Goal: Task Accomplishment & Management: Use online tool/utility

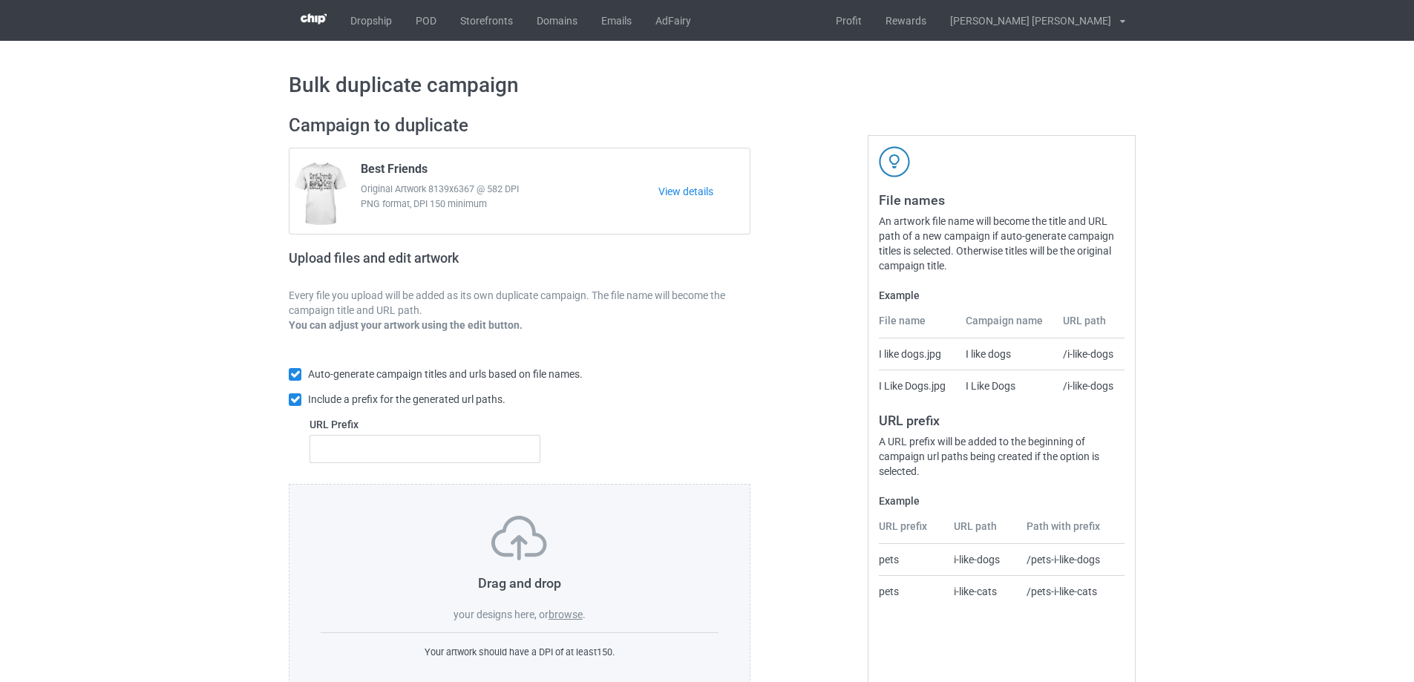
click at [571, 616] on label "browse" at bounding box center [565, 615] width 34 height 12
click at [0, 0] on input "browse" at bounding box center [0, 0] width 0 height 0
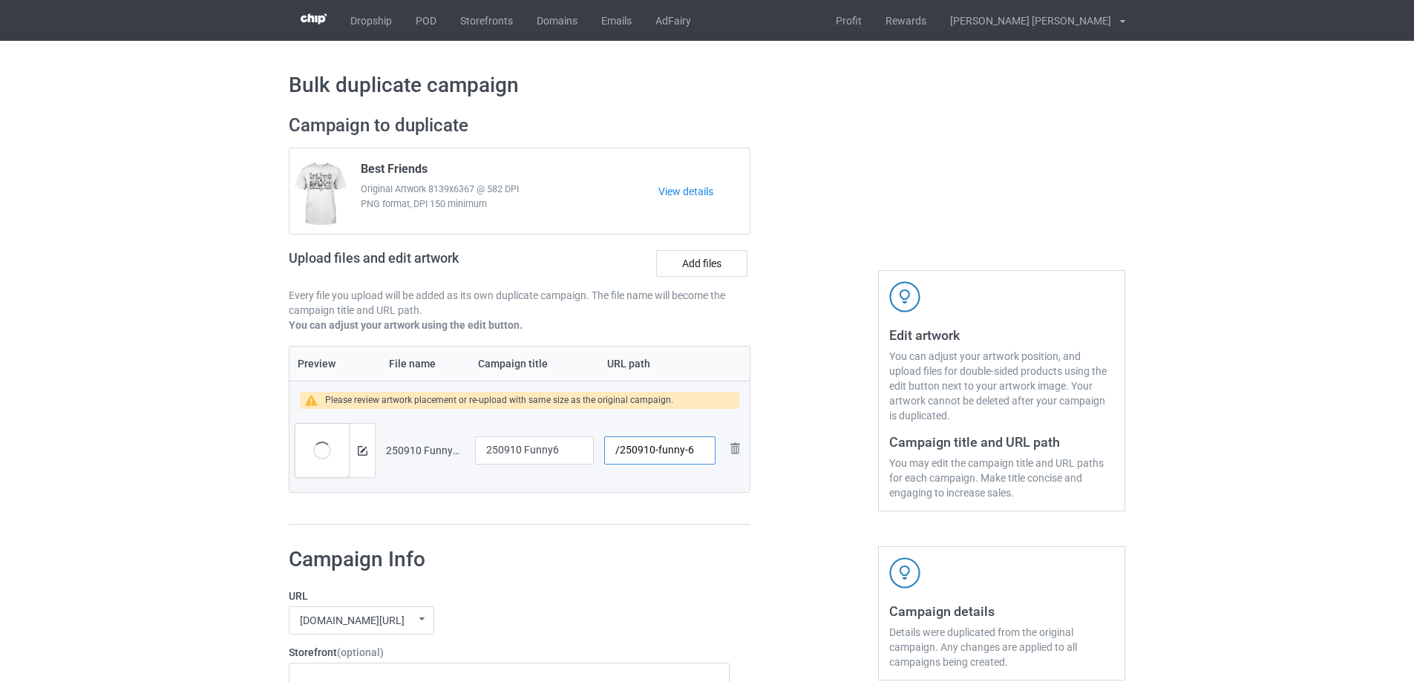
drag, startPoint x: 657, startPoint y: 452, endPoint x: 684, endPoint y: 452, distance: 26.7
click at [684, 452] on input "/250910-funny-6" at bounding box center [659, 450] width 111 height 28
type input "/250910-6"
drag, startPoint x: 563, startPoint y: 448, endPoint x: 273, endPoint y: 447, distance: 290.2
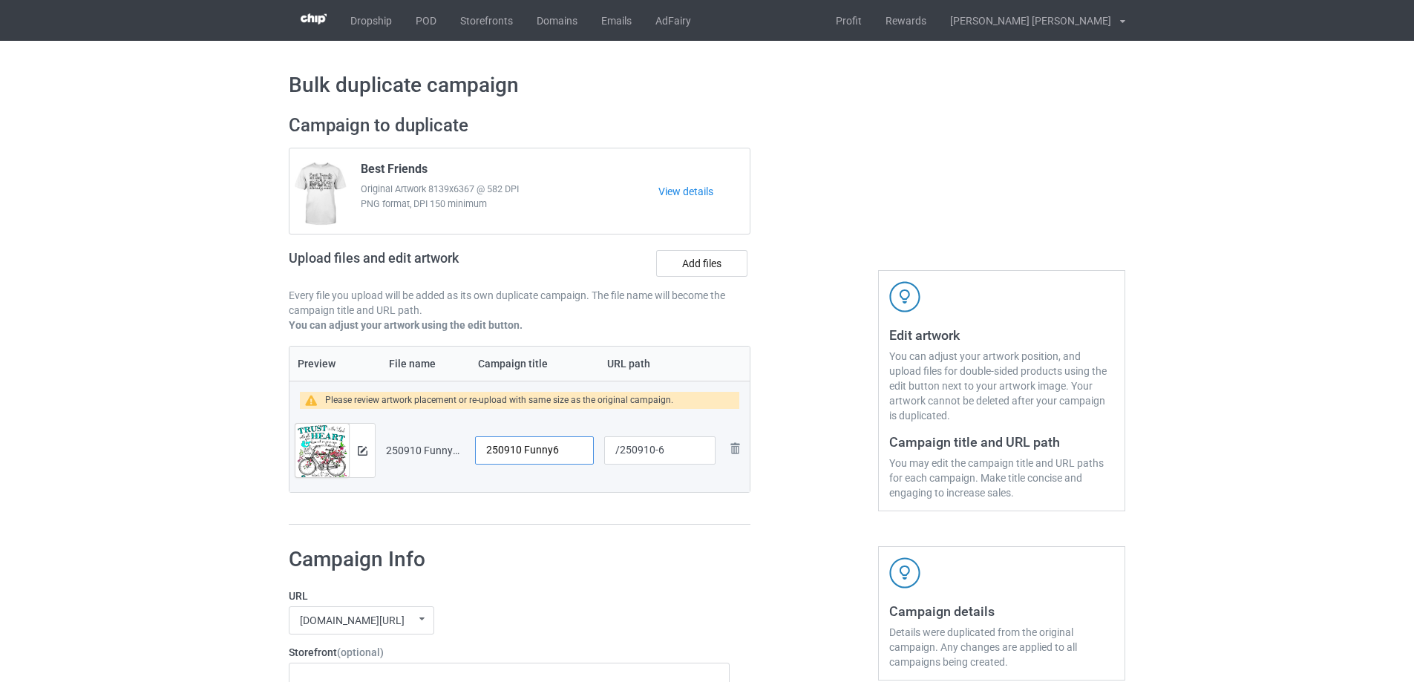
paste input "Let [DEMOGRAPHIC_DATA] Guide Your Path"
click at [574, 457] on input "Let [DEMOGRAPHIC_DATA] Guide Your Path" at bounding box center [534, 450] width 119 height 28
click at [563, 447] on input "Let [DEMOGRAPHIC_DATA] Guide Your Path" at bounding box center [534, 450] width 119 height 28
paste input "text"
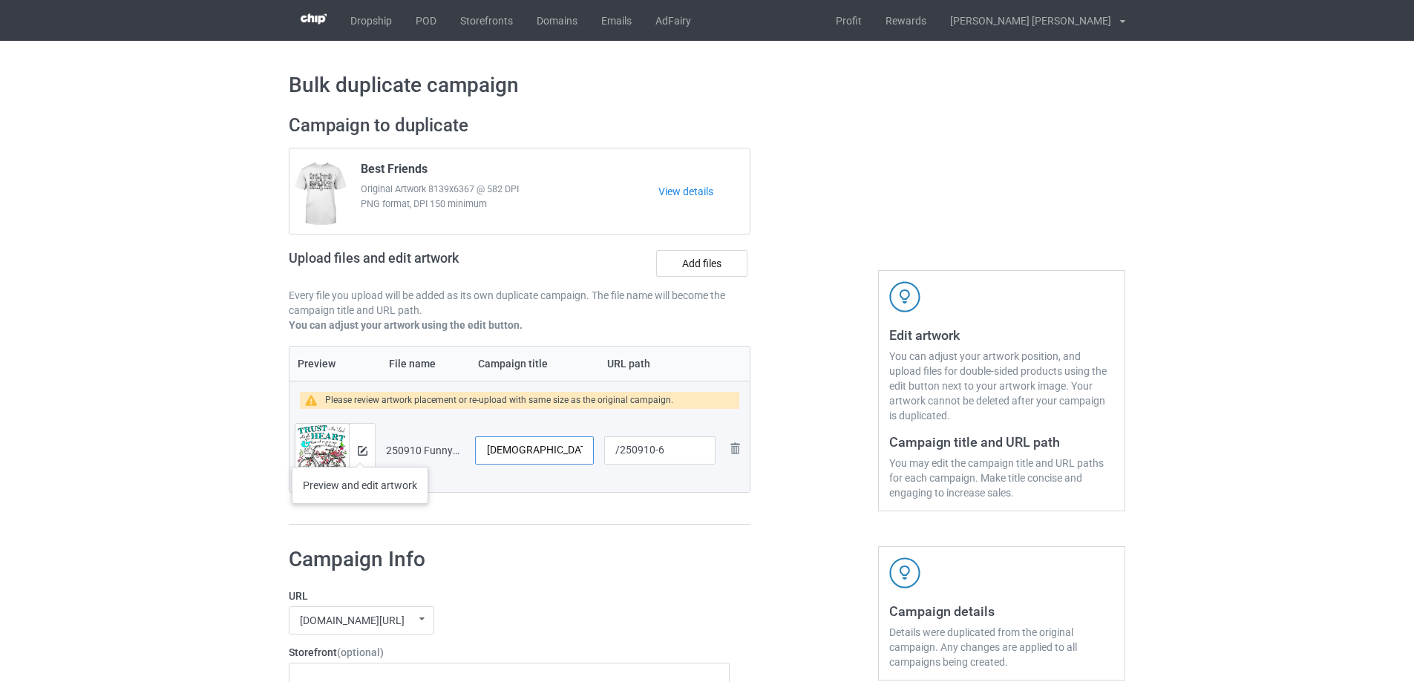
type input "Let [DEMOGRAPHIC_DATA] Guide Your Path"
click at [363, 452] on img at bounding box center [363, 451] width 10 height 10
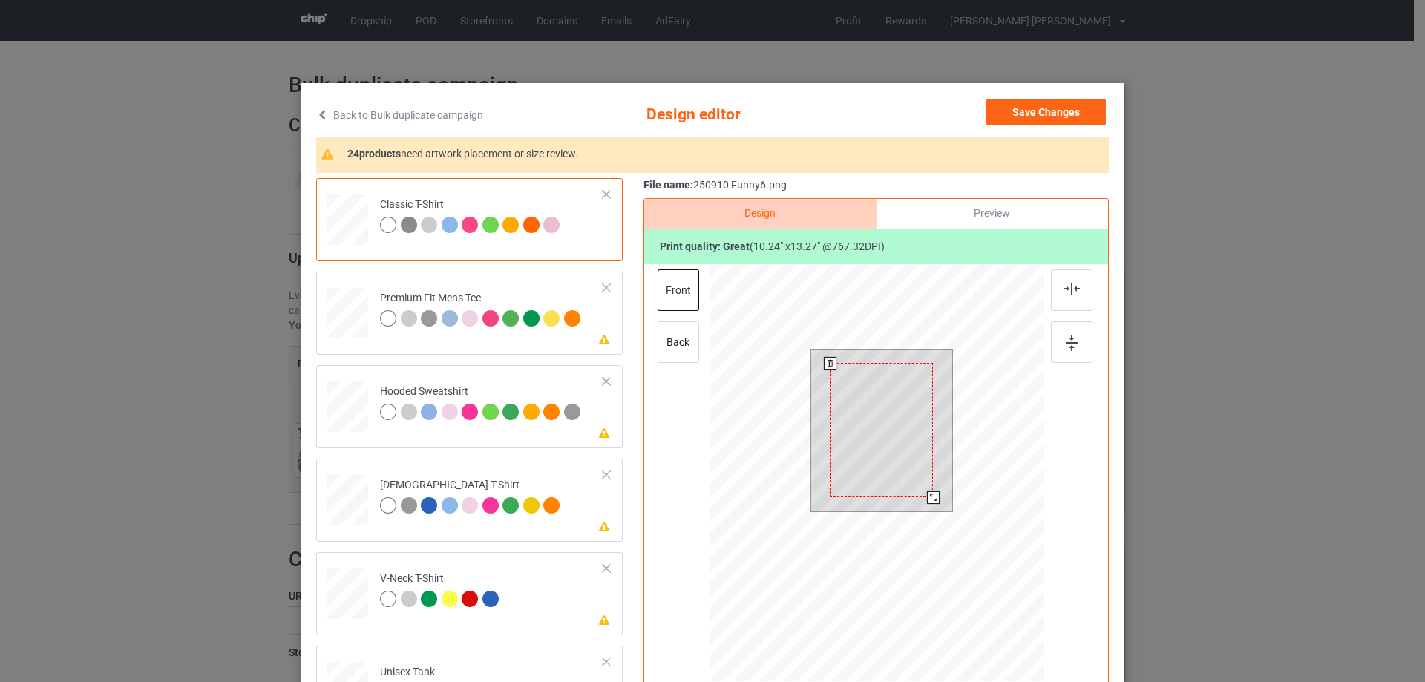
drag, startPoint x: 938, startPoint y: 510, endPoint x: 928, endPoint y: 496, distance: 17.1
click at [928, 496] on div at bounding box center [933, 497] width 13 height 13
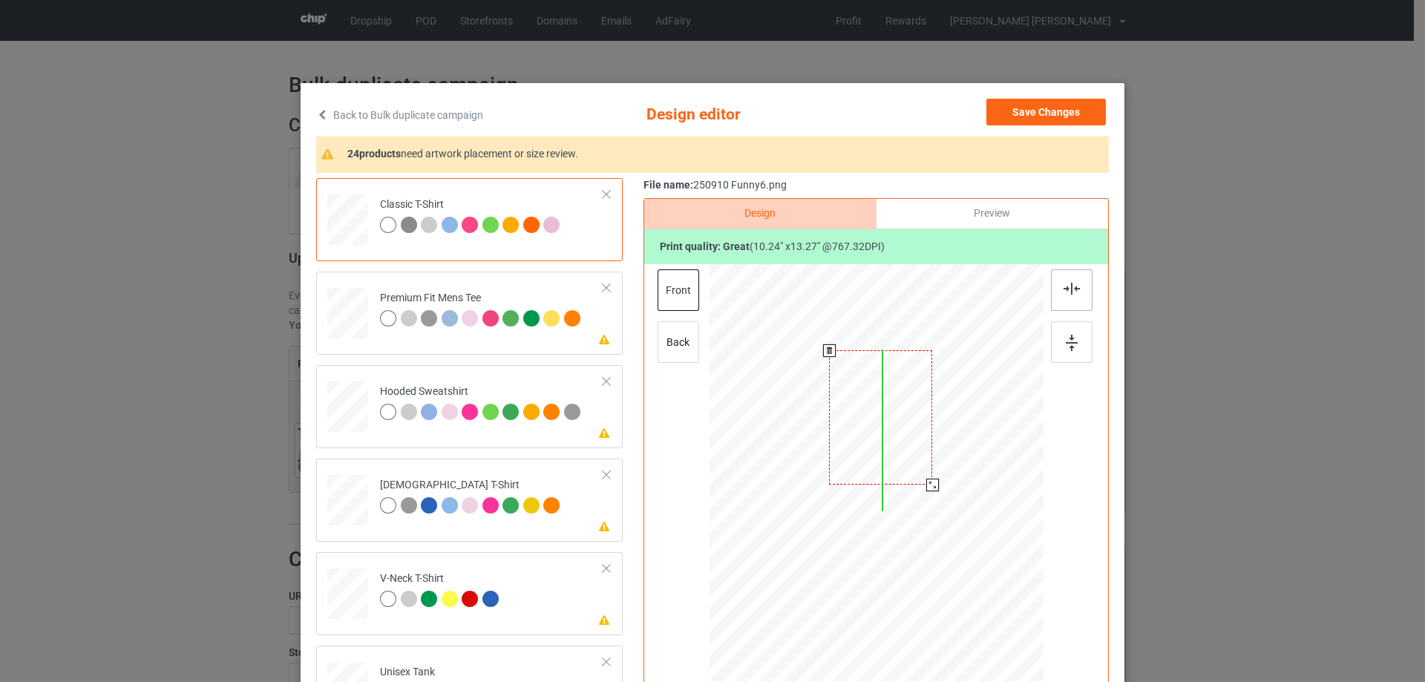
drag, startPoint x: 872, startPoint y: 465, endPoint x: 1080, endPoint y: 289, distance: 273.3
click at [870, 449] on div at bounding box center [880, 417] width 103 height 134
click at [1064, 291] on img at bounding box center [1071, 289] width 16 height 12
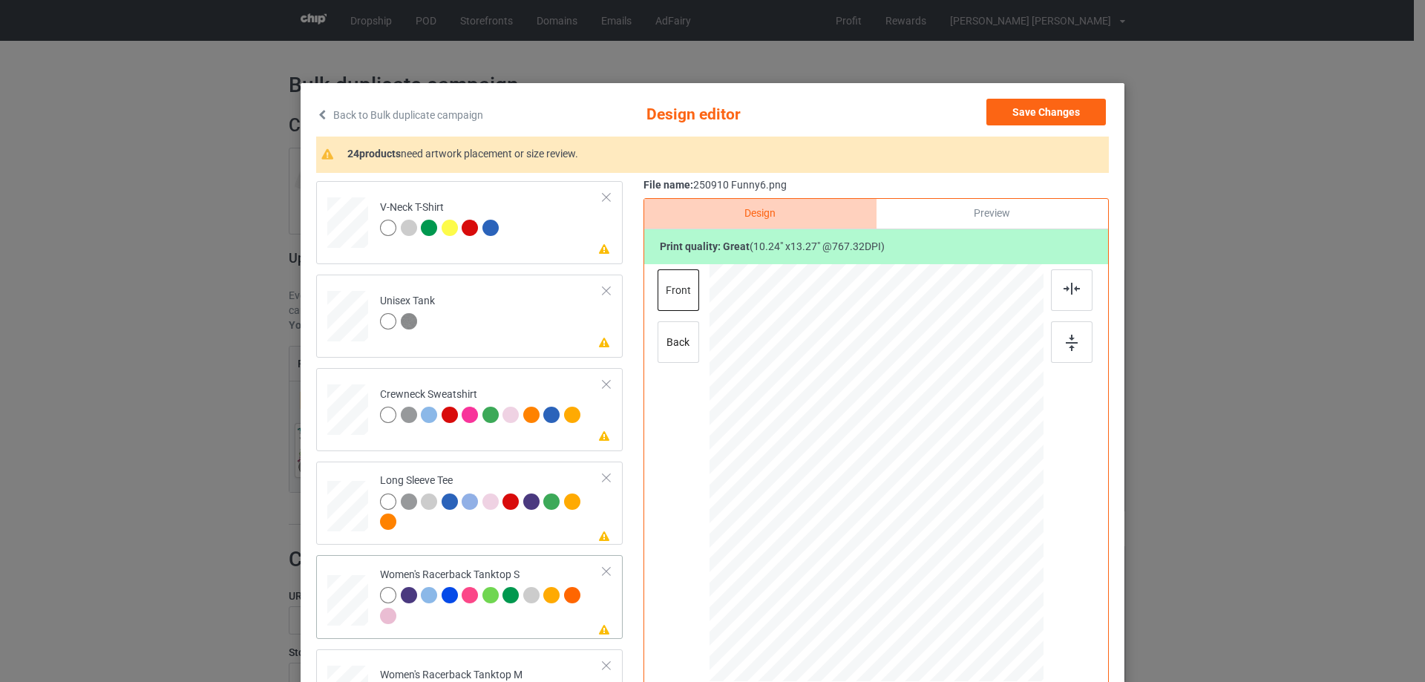
scroll to position [594, 0]
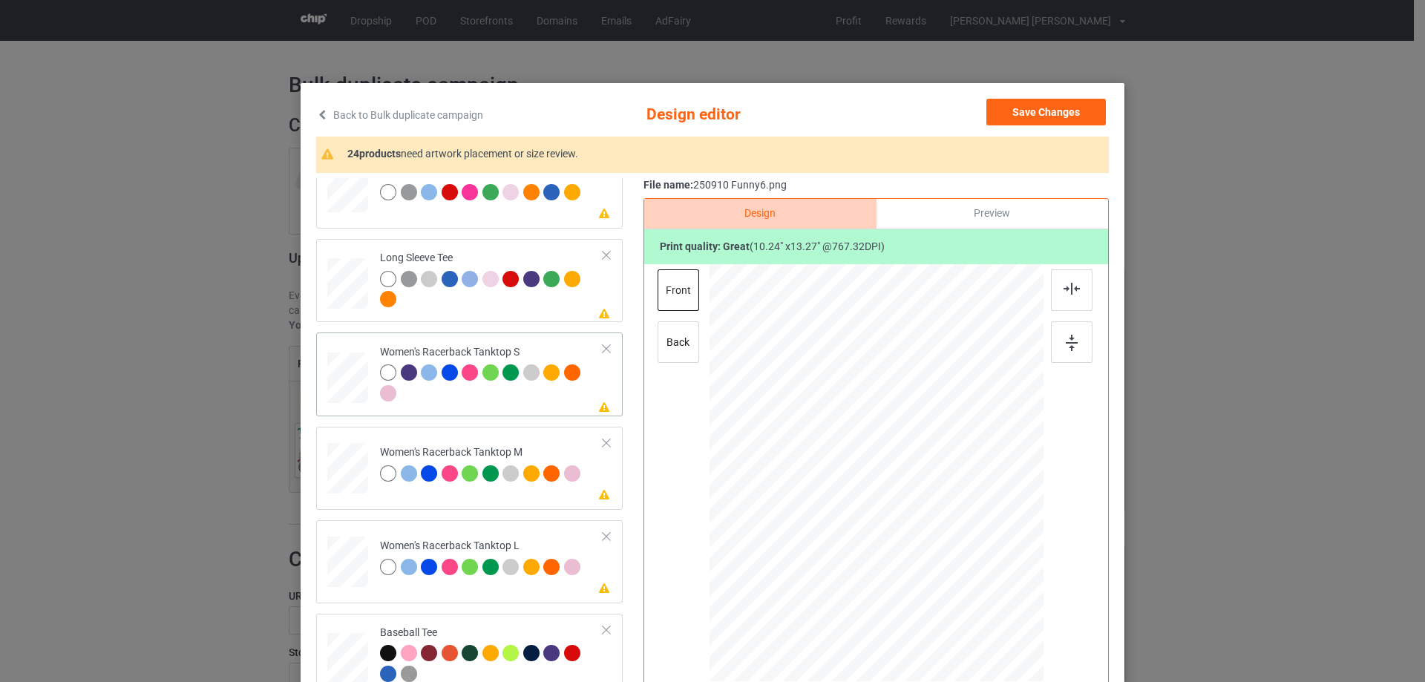
click at [355, 381] on div at bounding box center [348, 377] width 40 height 51
drag, startPoint x: 967, startPoint y: 600, endPoint x: 889, endPoint y: 516, distance: 114.5
click at [951, 560] on div at bounding box center [876, 473] width 325 height 418
click at [890, 516] on div at bounding box center [876, 493] width 145 height 188
click at [1064, 289] on img at bounding box center [1071, 289] width 16 height 12
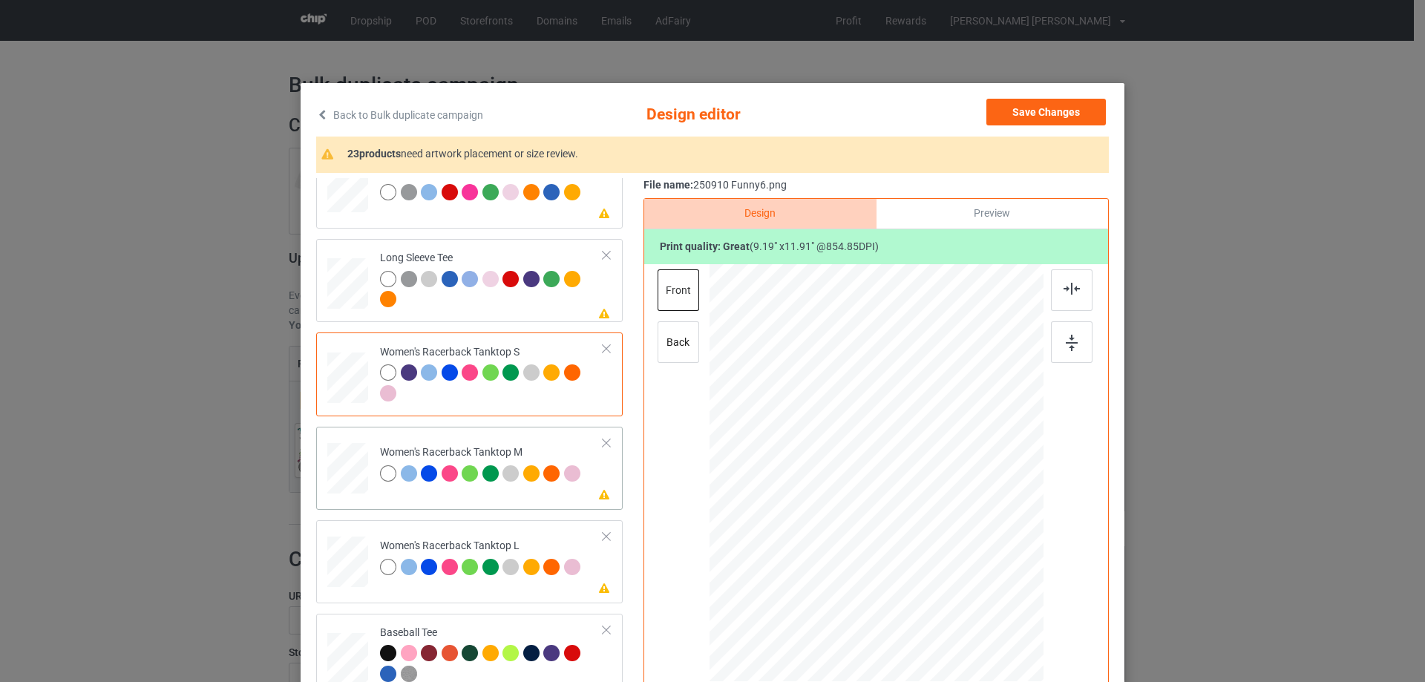
scroll to position [742, 0]
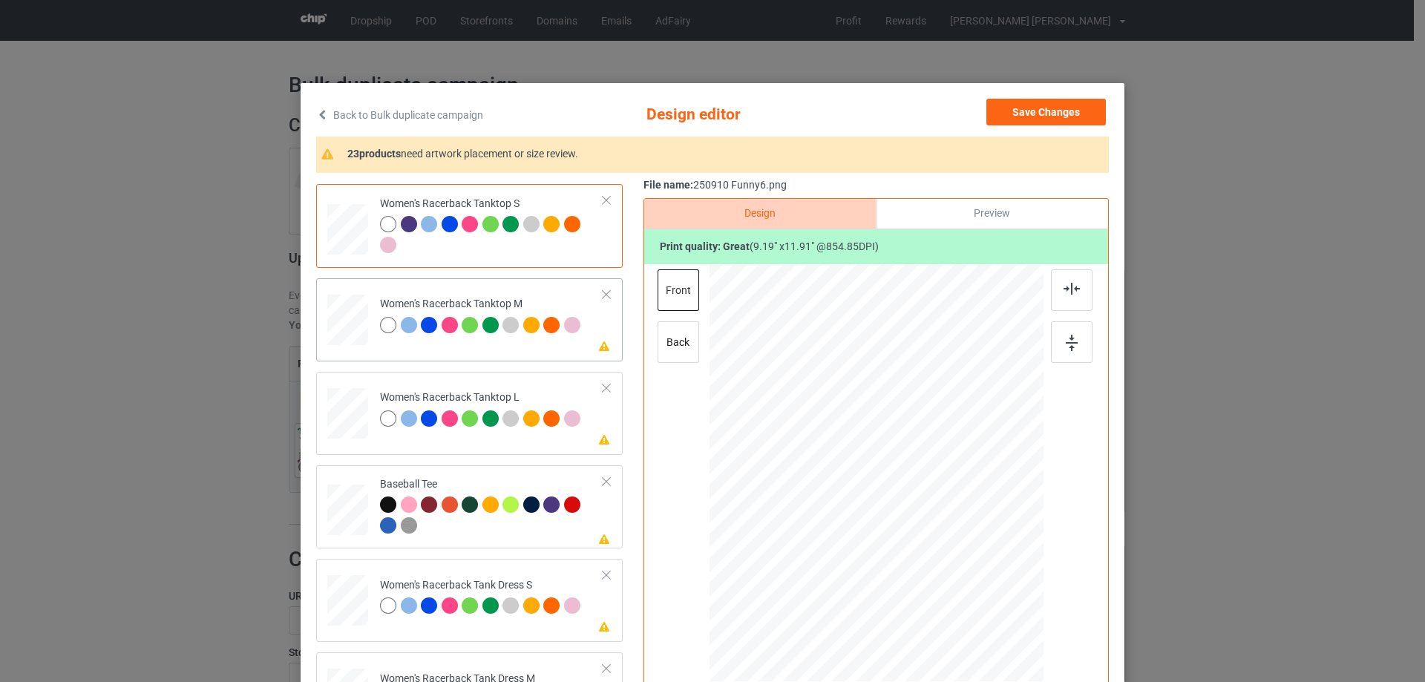
click at [327, 314] on div at bounding box center [347, 320] width 41 height 51
drag, startPoint x: 971, startPoint y: 606, endPoint x: 893, endPoint y: 523, distance: 113.4
click at [946, 558] on div at bounding box center [876, 473] width 334 height 418
click at [893, 519] on div at bounding box center [877, 487] width 137 height 177
click at [1069, 287] on img at bounding box center [1071, 289] width 16 height 12
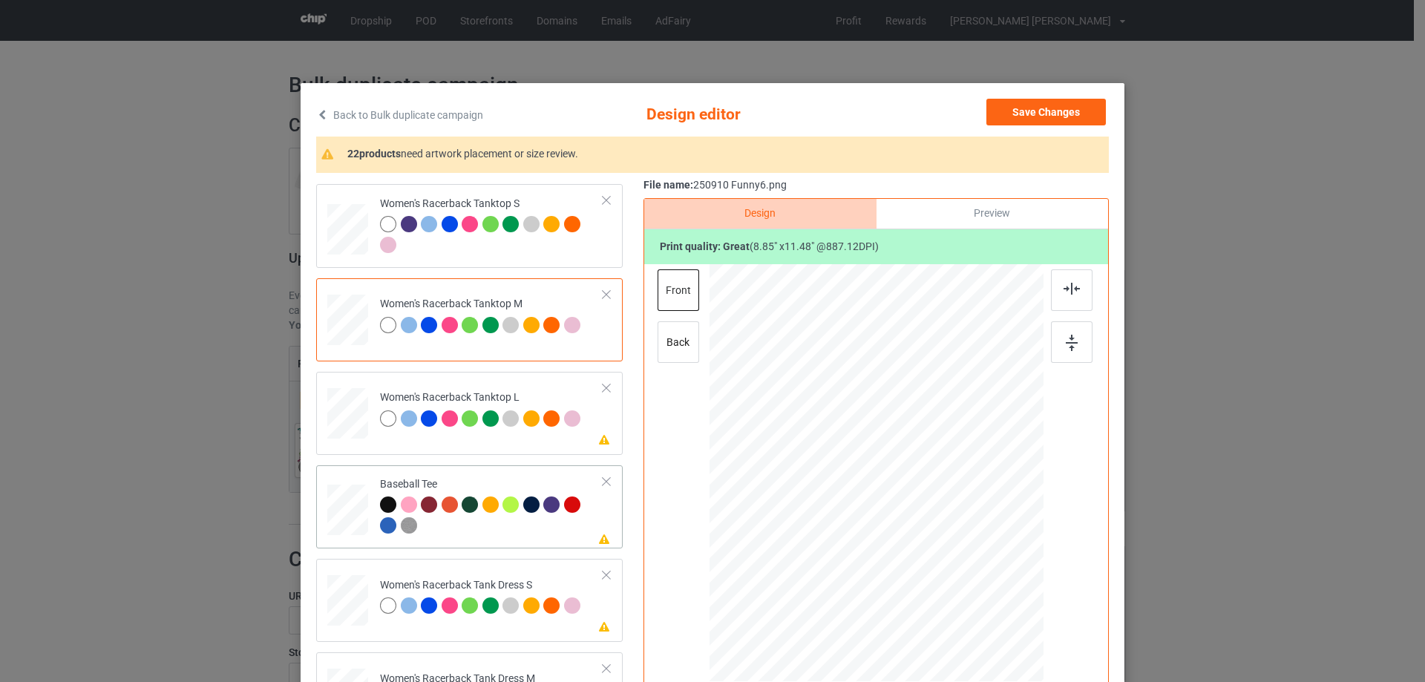
scroll to position [891, 0]
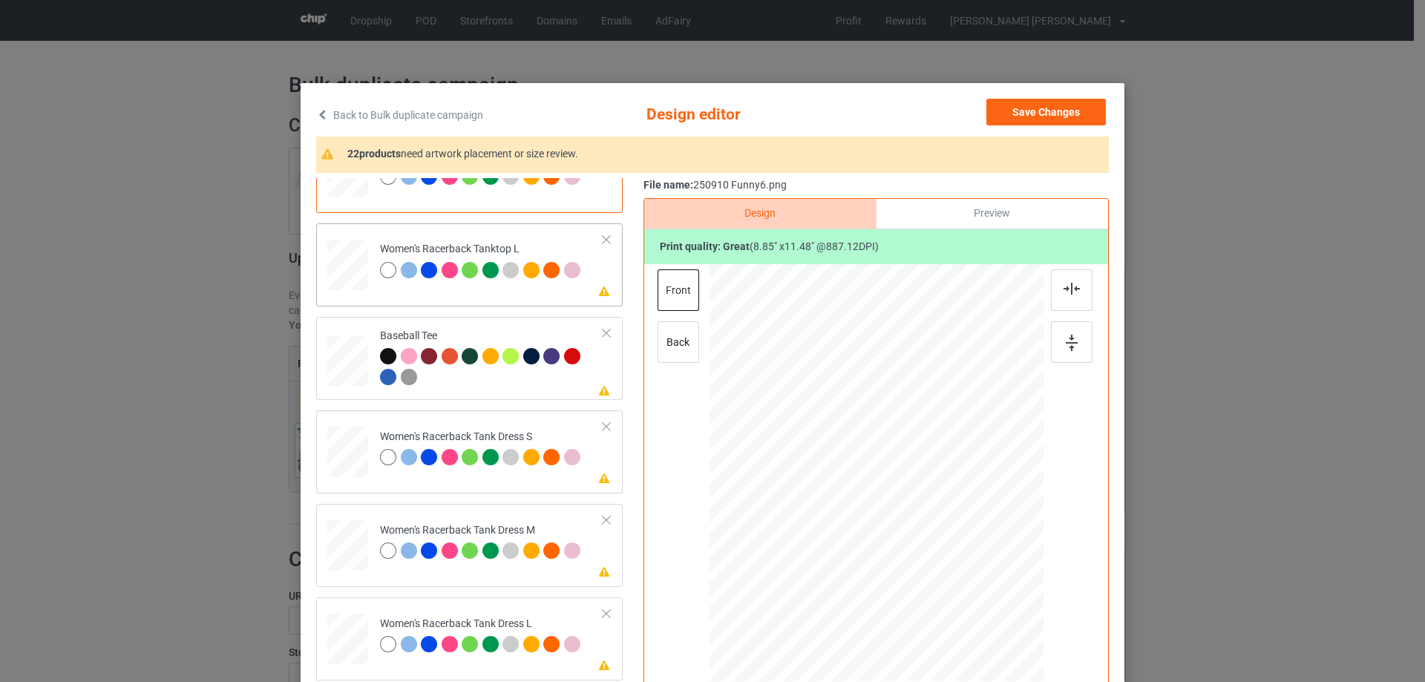
click at [351, 285] on div at bounding box center [347, 264] width 41 height 49
drag, startPoint x: 969, startPoint y: 606, endPoint x: 955, endPoint y: 573, distance: 35.6
click at [955, 573] on div at bounding box center [955, 576] width 13 height 13
drag, startPoint x: 888, startPoint y: 488, endPoint x: 888, endPoint y: 521, distance: 32.7
click at [888, 521] on div at bounding box center [877, 507] width 158 height 206
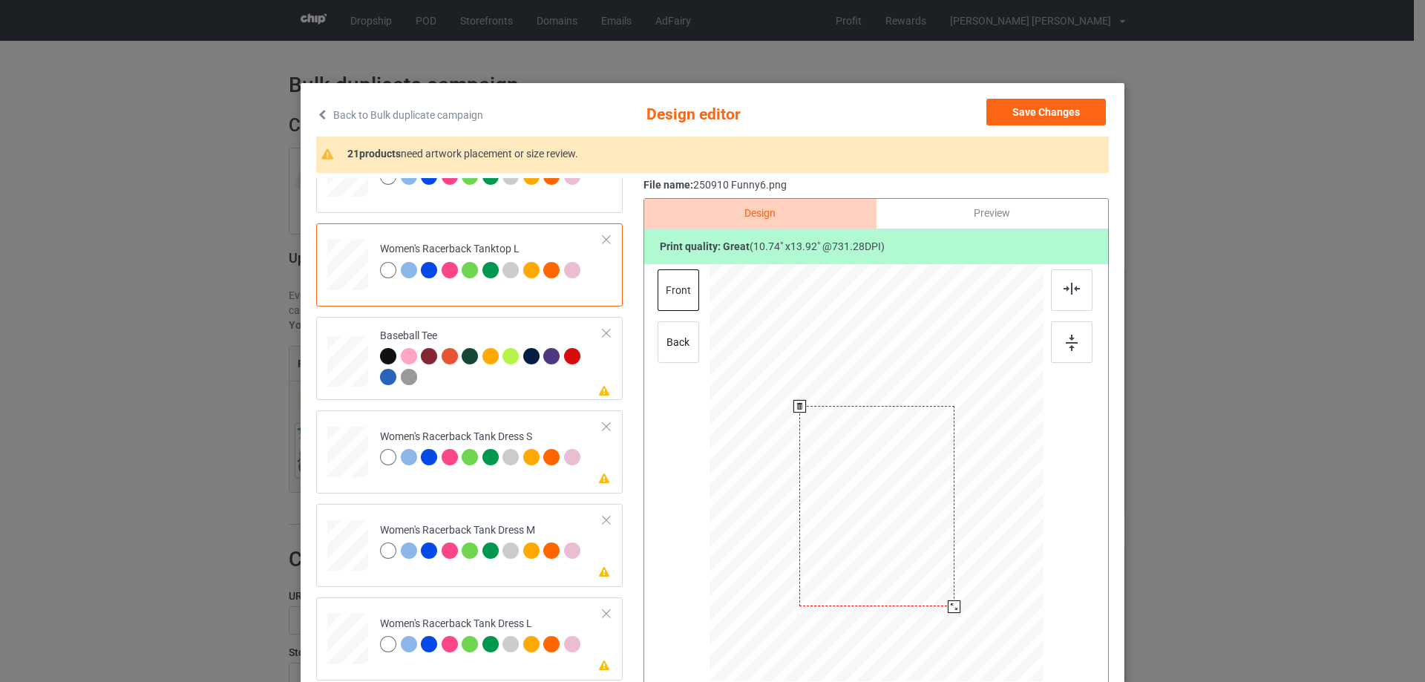
click at [948, 608] on div at bounding box center [954, 606] width 13 height 13
click at [1071, 288] on img at bounding box center [1071, 289] width 16 height 12
click at [346, 455] on div at bounding box center [347, 452] width 33 height 51
drag, startPoint x: 951, startPoint y: 582, endPoint x: 945, endPoint y: 555, distance: 27.4
click at [945, 555] on div at bounding box center [876, 473] width 275 height 418
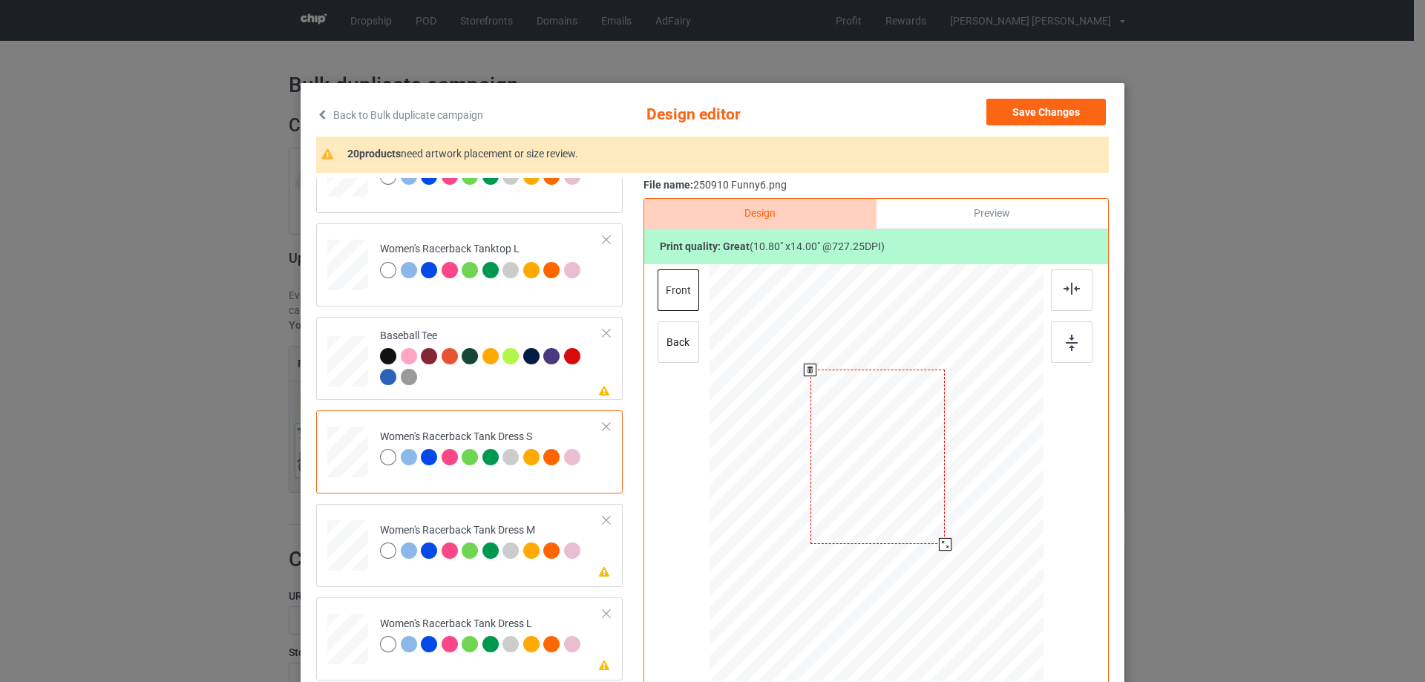
click at [910, 525] on div at bounding box center [877, 457] width 134 height 174
click at [1072, 286] on img at bounding box center [1071, 289] width 16 height 12
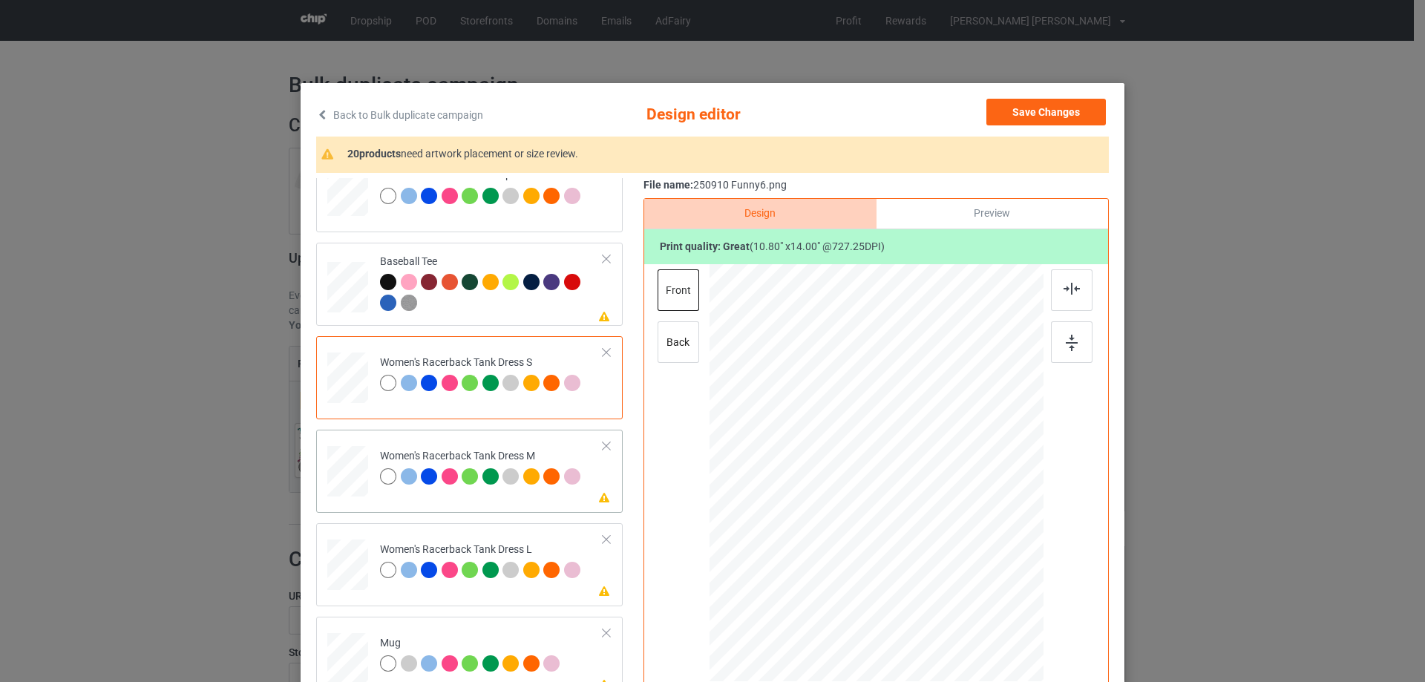
click at [347, 479] on div at bounding box center [347, 471] width 34 height 51
drag, startPoint x: 958, startPoint y: 586, endPoint x: 942, endPoint y: 562, distance: 29.4
click at [945, 564] on div at bounding box center [947, 565] width 13 height 13
drag, startPoint x: 884, startPoint y: 513, endPoint x: 885, endPoint y: 501, distance: 12.0
click at [885, 501] on div at bounding box center [877, 461] width 139 height 180
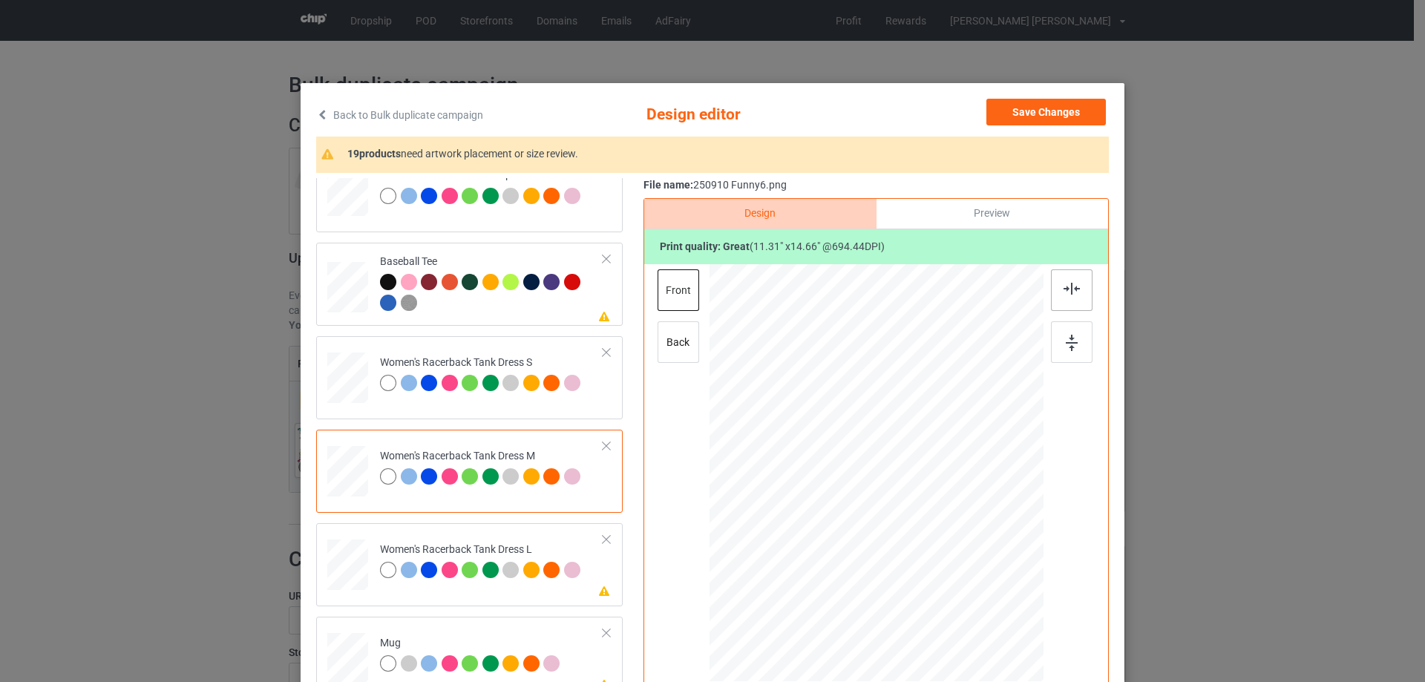
click at [1063, 294] on img at bounding box center [1071, 289] width 16 height 12
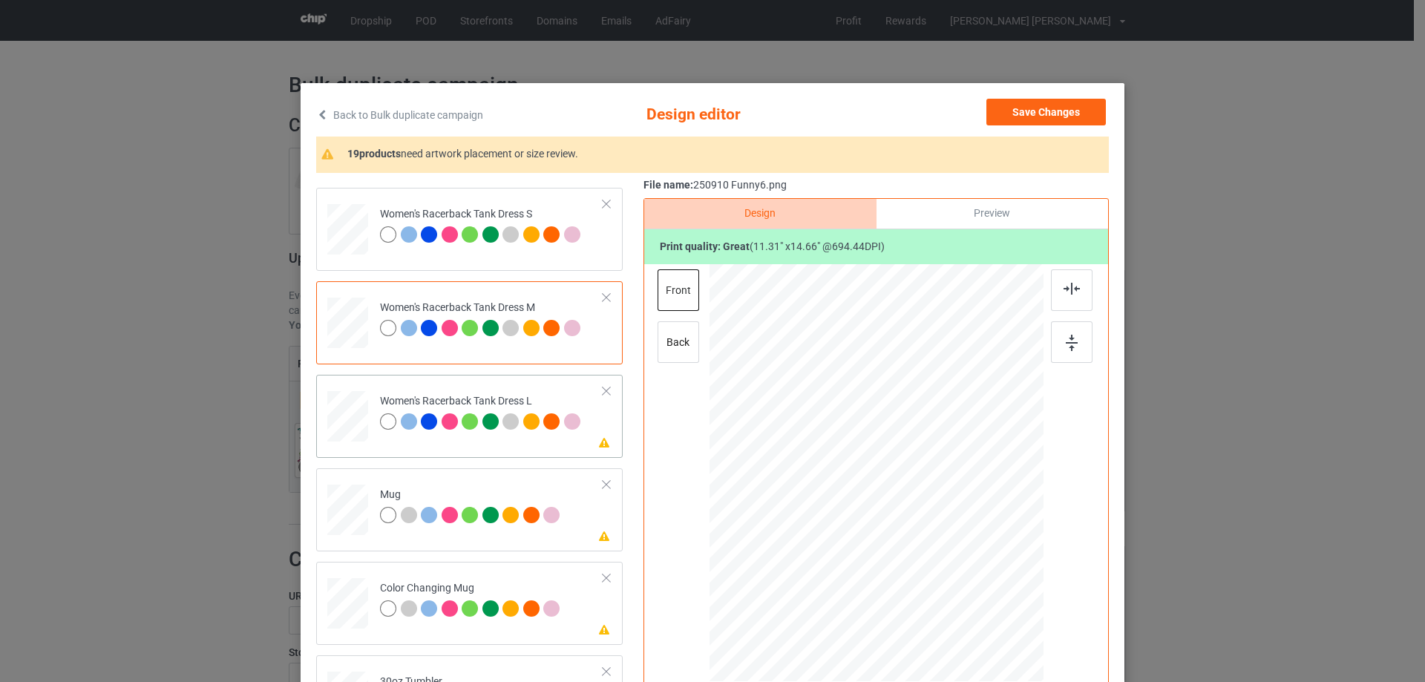
click at [357, 410] on div at bounding box center [347, 416] width 36 height 51
drag, startPoint x: 960, startPoint y: 587, endPoint x: 926, endPoint y: 542, distance: 55.7
click at [954, 563] on div at bounding box center [876, 473] width 296 height 418
click at [926, 540] on div at bounding box center [876, 470] width 151 height 195
drag, startPoint x: 1072, startPoint y: 292, endPoint x: 830, endPoint y: 327, distance: 244.4
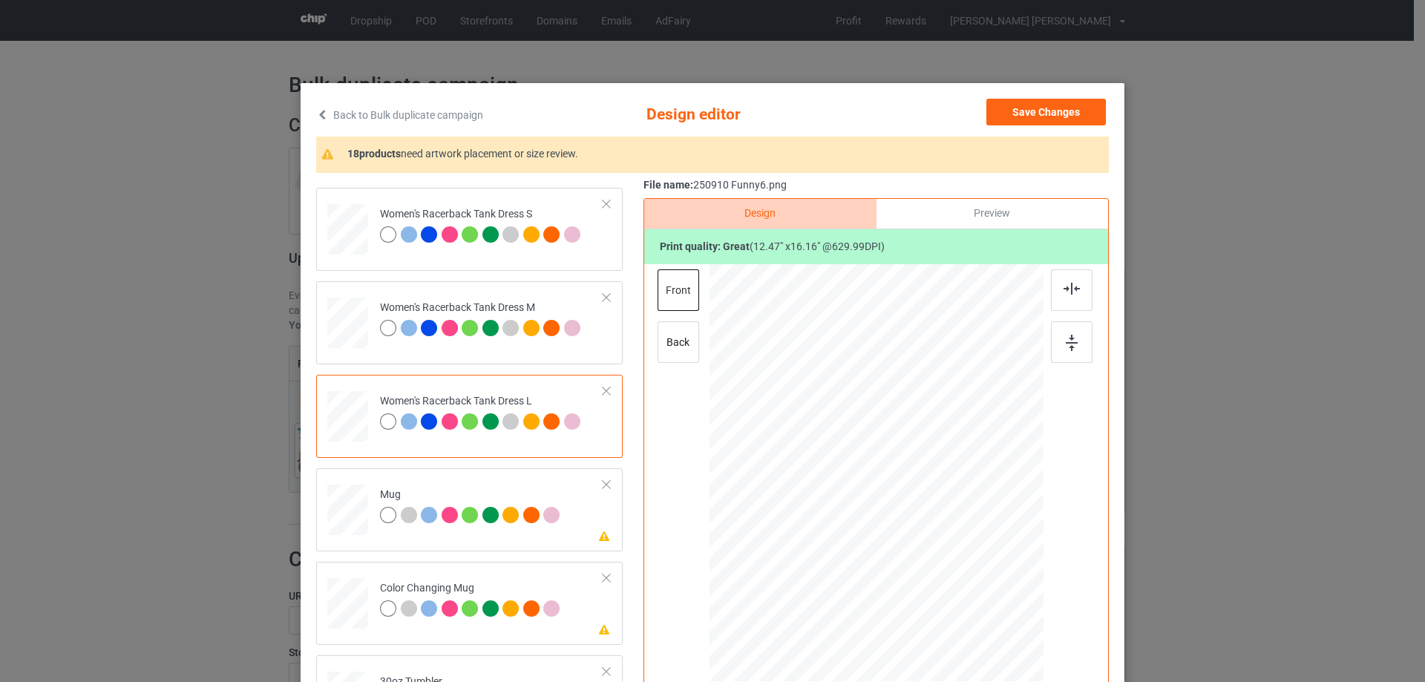
click at [1072, 291] on img at bounding box center [1071, 289] width 16 height 12
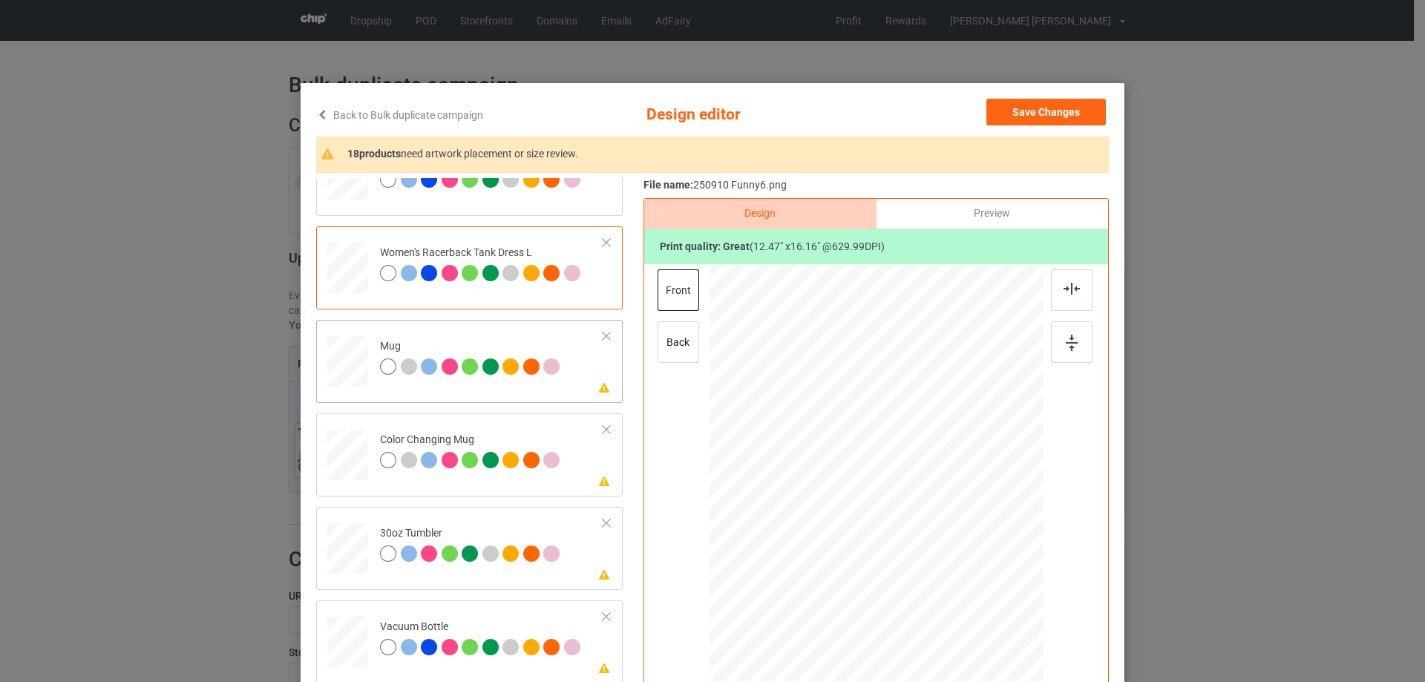
click at [328, 361] on div at bounding box center [347, 361] width 41 height 17
drag, startPoint x: 971, startPoint y: 603, endPoint x: 927, endPoint y: 533, distance: 83.4
click at [927, 533] on div at bounding box center [925, 537] width 13 height 13
drag, startPoint x: 857, startPoint y: 499, endPoint x: 948, endPoint y: 497, distance: 91.3
click at [948, 497] on div at bounding box center [967, 470] width 99 height 129
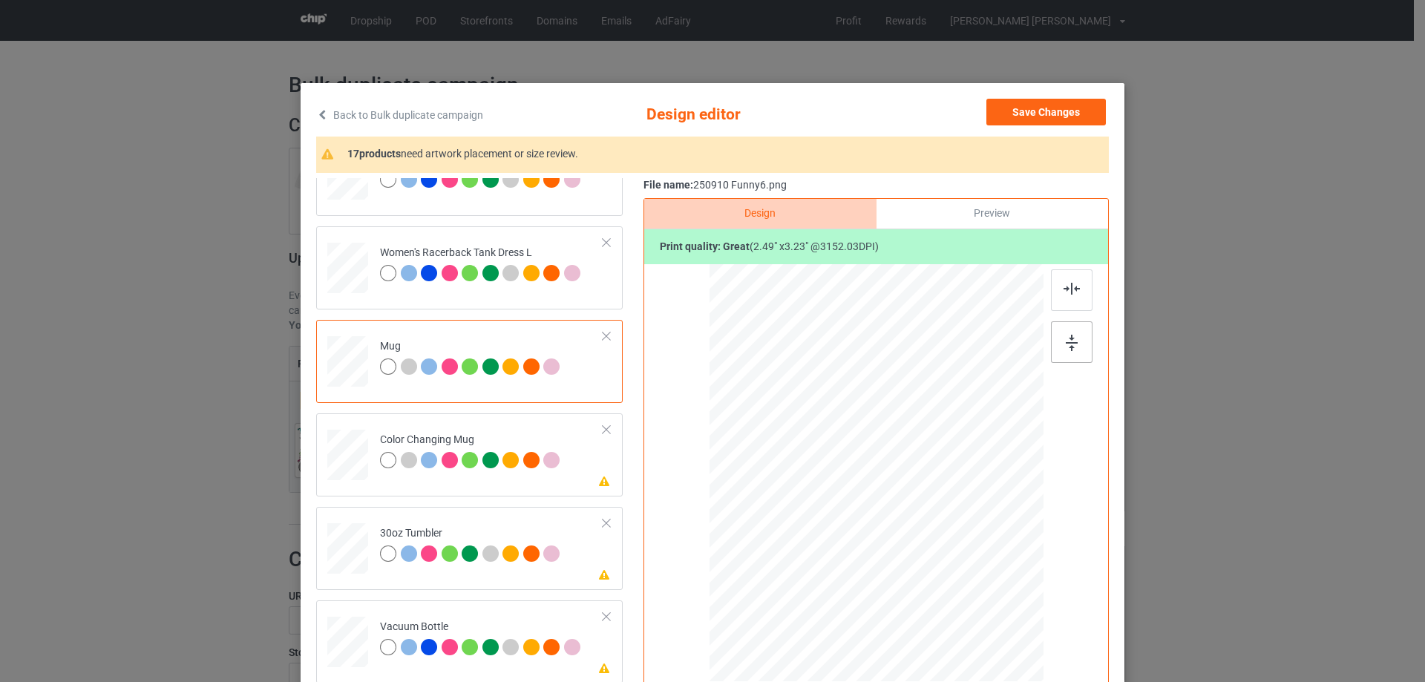
click at [1071, 347] on img at bounding box center [1072, 343] width 12 height 16
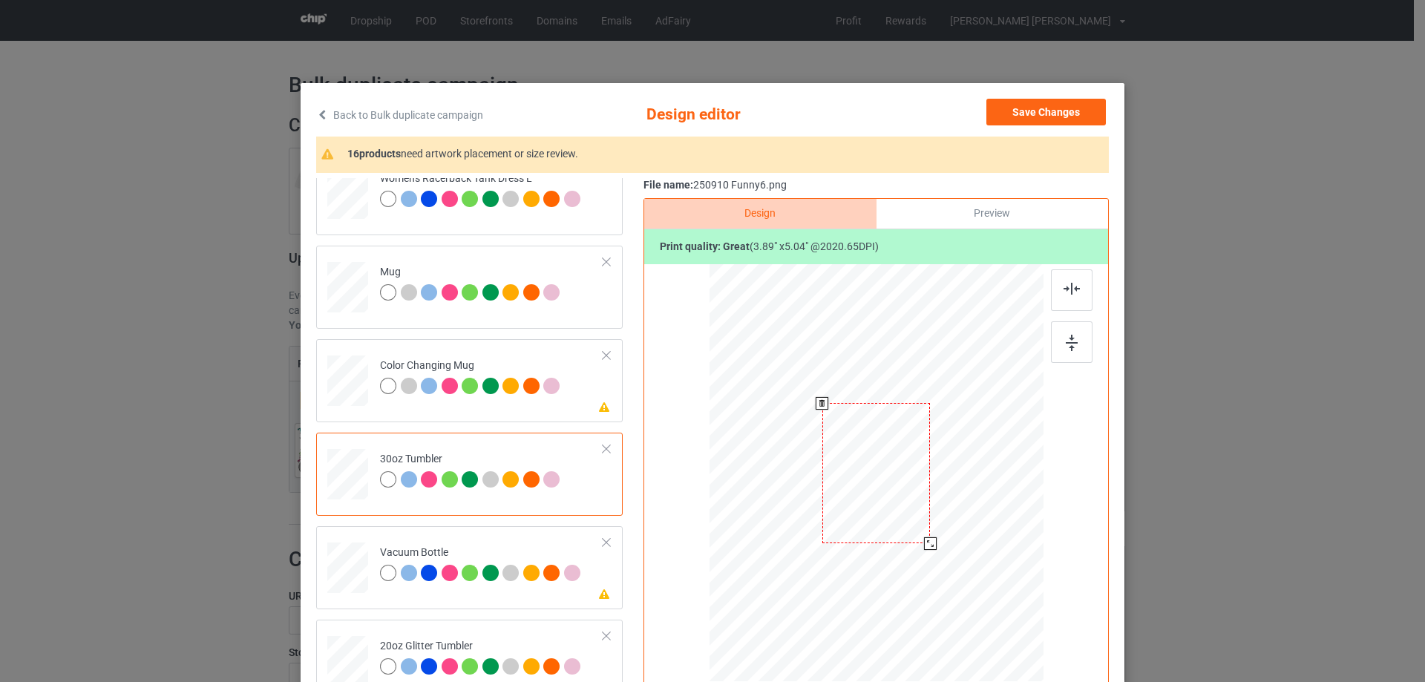
drag, startPoint x: 970, startPoint y: 605, endPoint x: 935, endPoint y: 539, distance: 74.7
click at [935, 539] on div at bounding box center [876, 474] width 324 height 180
drag, startPoint x: 905, startPoint y: 514, endPoint x: 827, endPoint y: 514, distance: 77.9
click at [827, 514] on div at bounding box center [798, 472] width 108 height 140
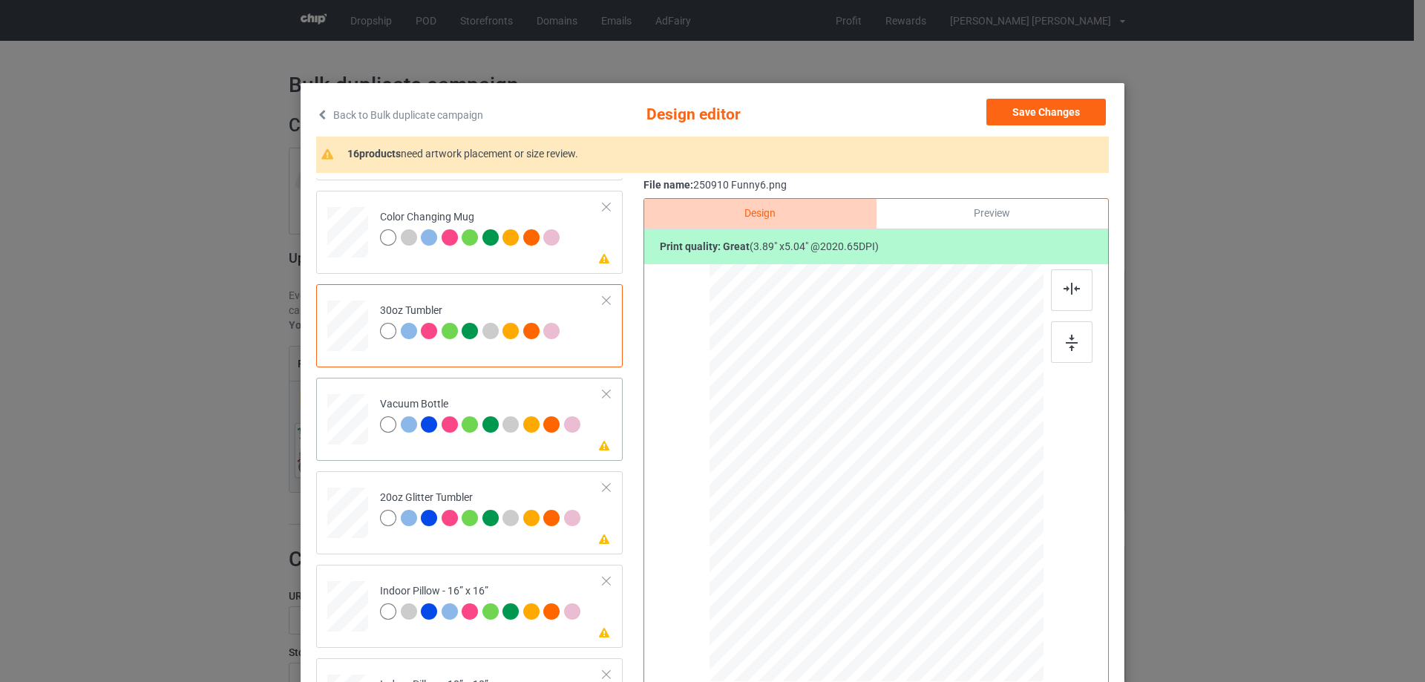
click at [349, 417] on div at bounding box center [347, 419] width 39 height 21
drag, startPoint x: 965, startPoint y: 600, endPoint x: 921, endPoint y: 542, distance: 72.6
click at [922, 542] on div at bounding box center [928, 540] width 13 height 13
drag, startPoint x: 887, startPoint y: 510, endPoint x: 808, endPoint y: 511, distance: 78.7
click at [808, 511] on div at bounding box center [798, 474] width 104 height 134
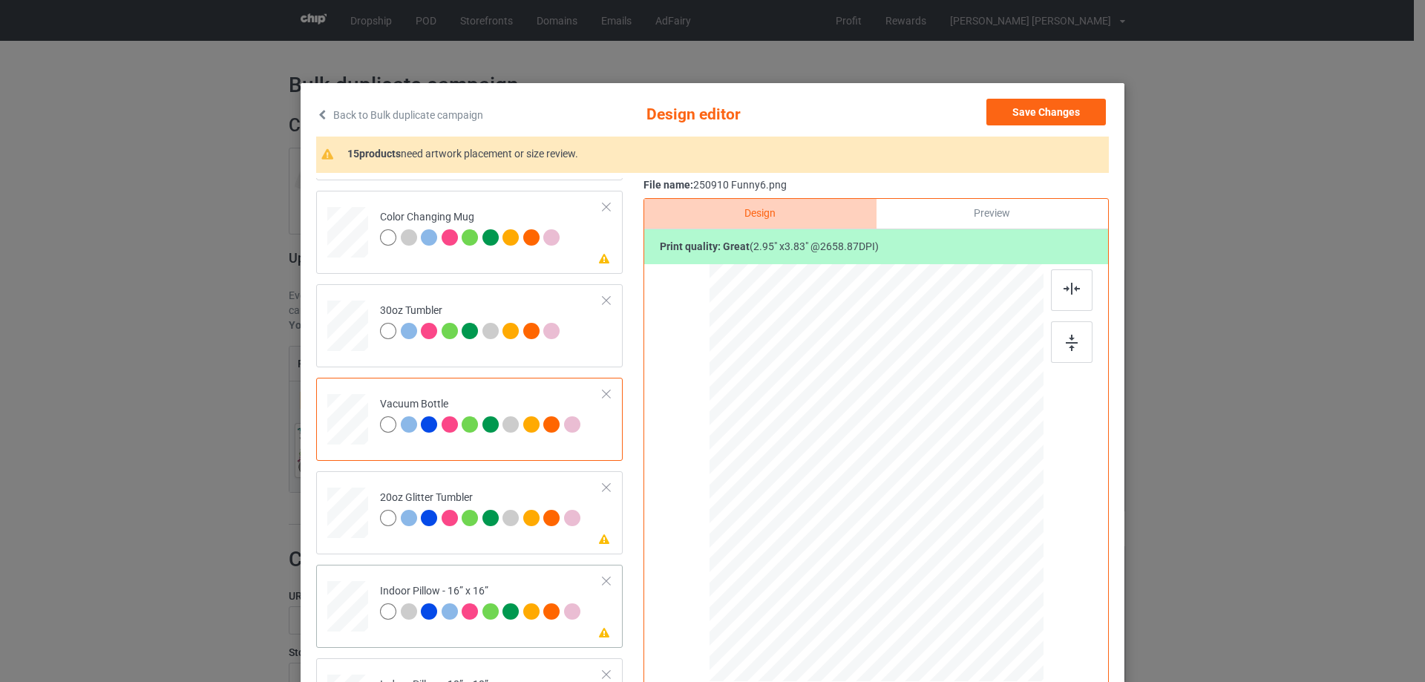
scroll to position [1558, 0]
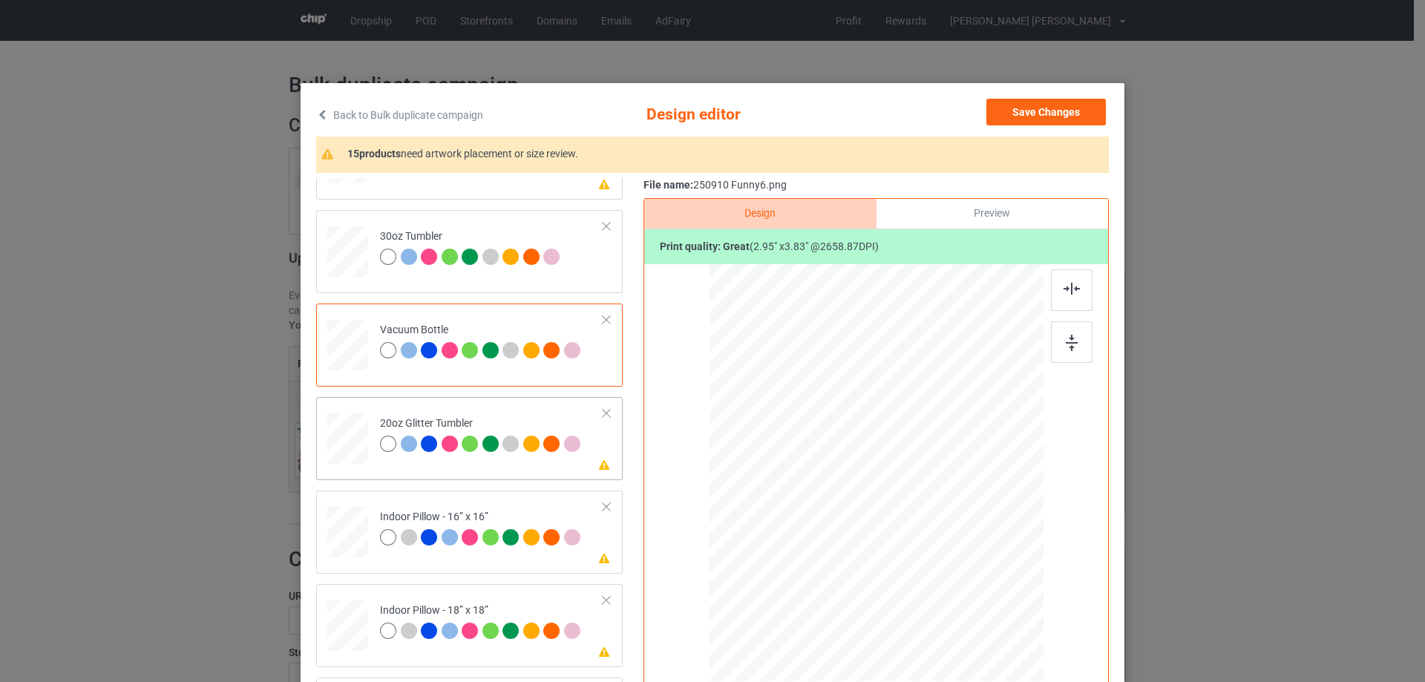
click at [350, 442] on div at bounding box center [348, 438] width 39 height 33
drag, startPoint x: 962, startPoint y: 597, endPoint x: 928, endPoint y: 551, distance: 57.1
click at [929, 551] on div at bounding box center [935, 549] width 13 height 13
drag, startPoint x: 902, startPoint y: 531, endPoint x: 827, endPoint y: 511, distance: 76.9
click at [827, 511] on div at bounding box center [802, 453] width 119 height 154
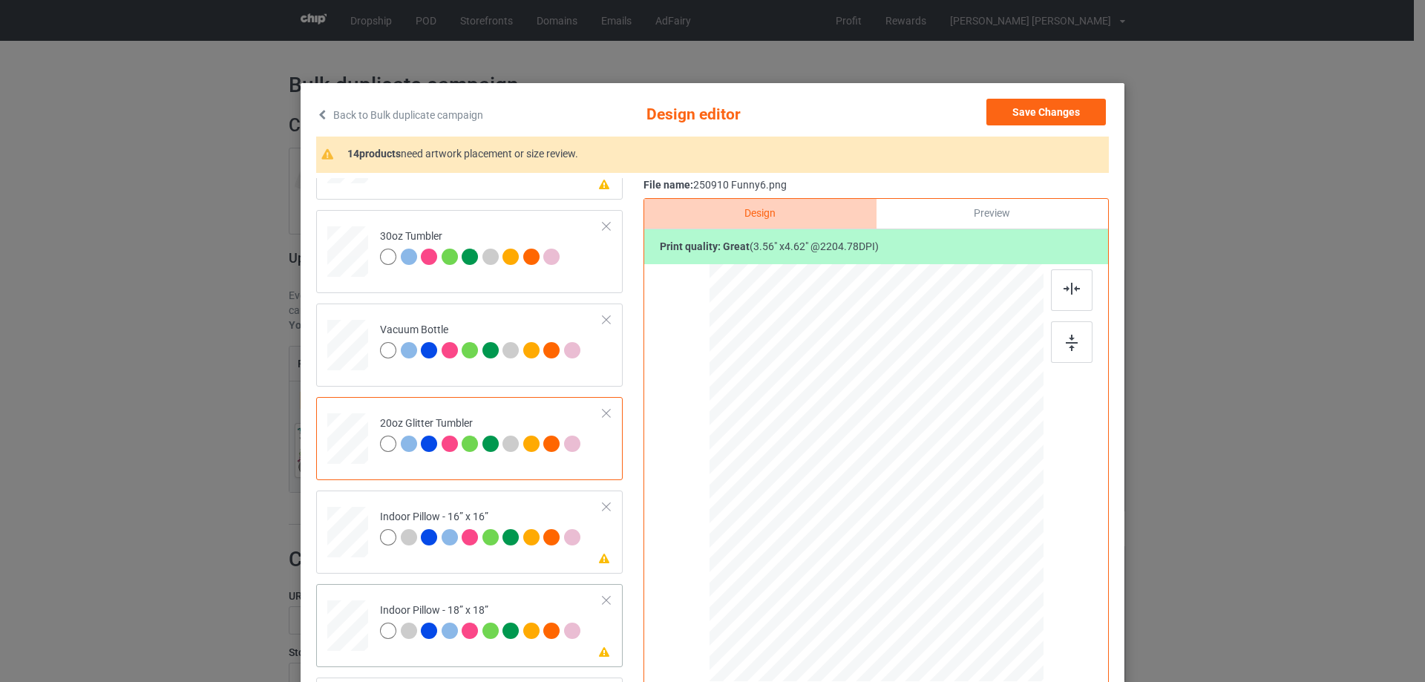
scroll to position [1707, 0]
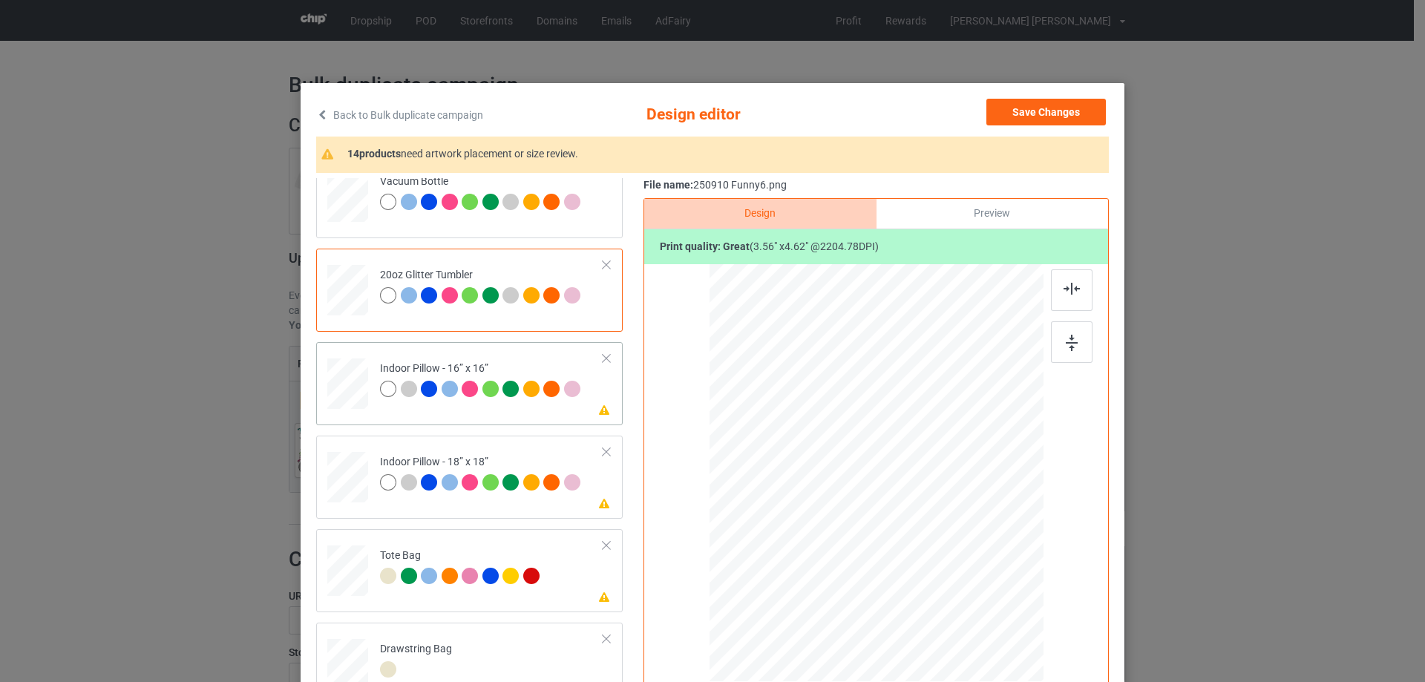
click at [359, 391] on div at bounding box center [347, 384] width 41 height 41
drag, startPoint x: 969, startPoint y: 602, endPoint x: 339, endPoint y: 485, distance: 640.7
click at [963, 585] on div at bounding box center [965, 588] width 13 height 13
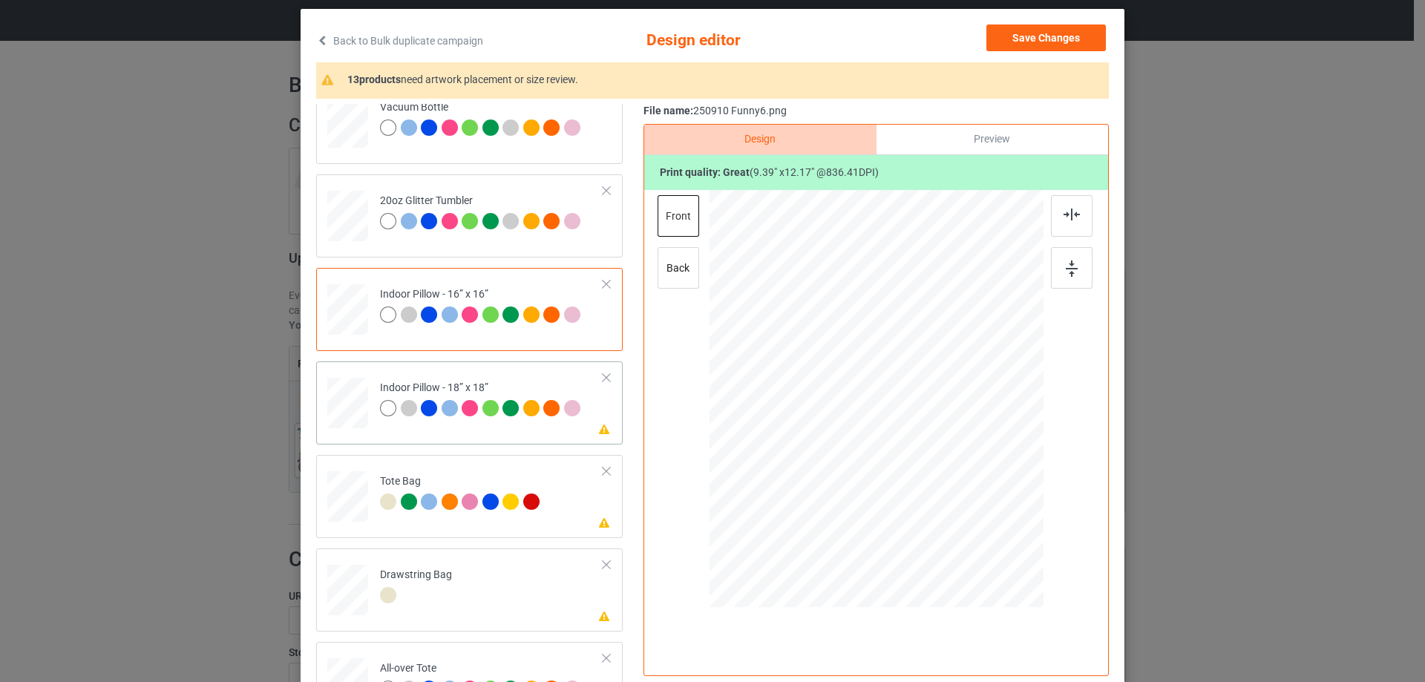
click at [341, 413] on div at bounding box center [347, 403] width 41 height 41
drag, startPoint x: 972, startPoint y: 532, endPoint x: 964, endPoint y: 516, distance: 18.3
click at [964, 516] on div at bounding box center [965, 514] width 13 height 13
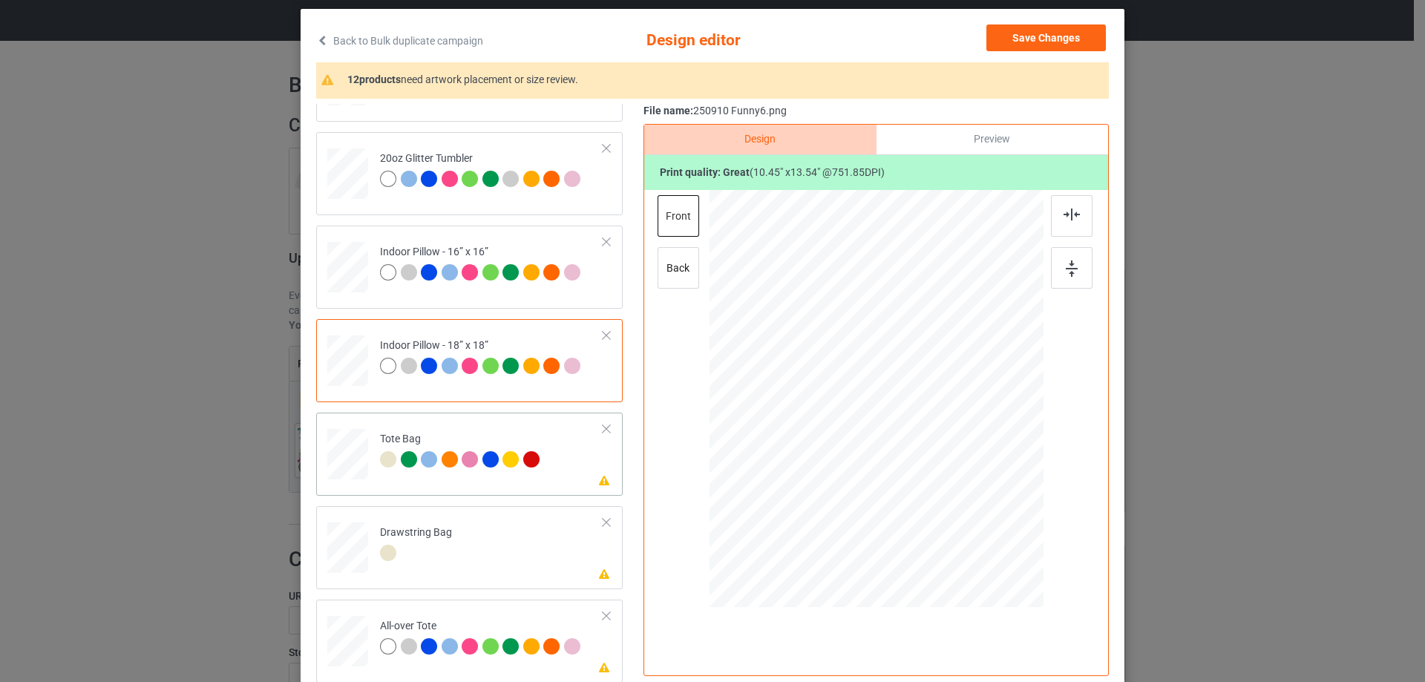
scroll to position [148, 0]
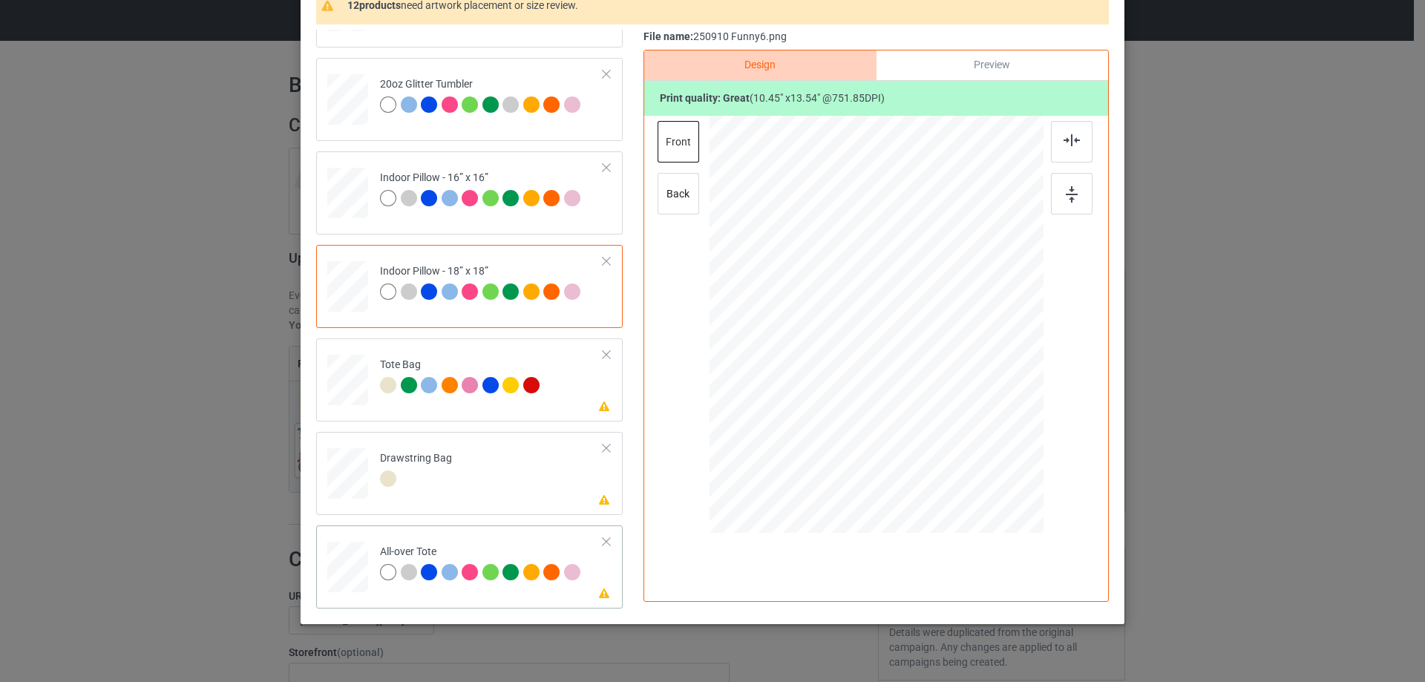
click at [342, 568] on div at bounding box center [347, 567] width 41 height 41
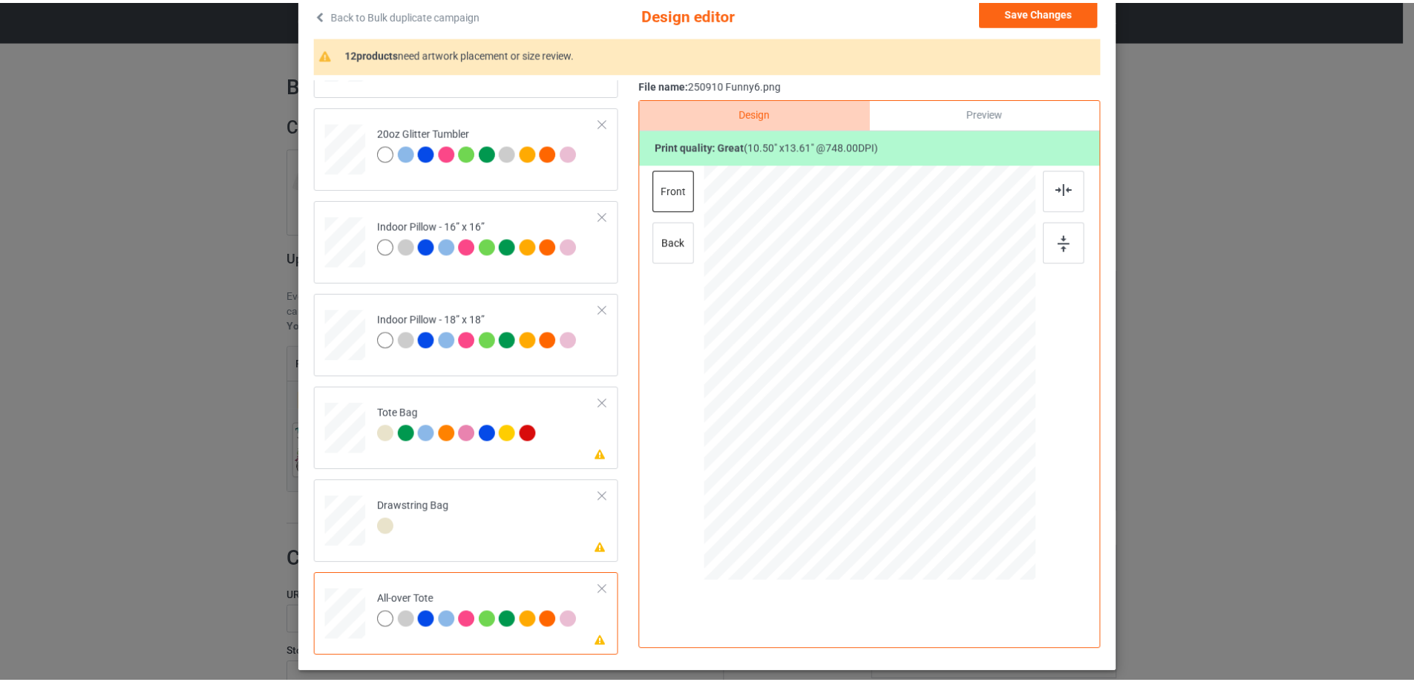
scroll to position [0, 0]
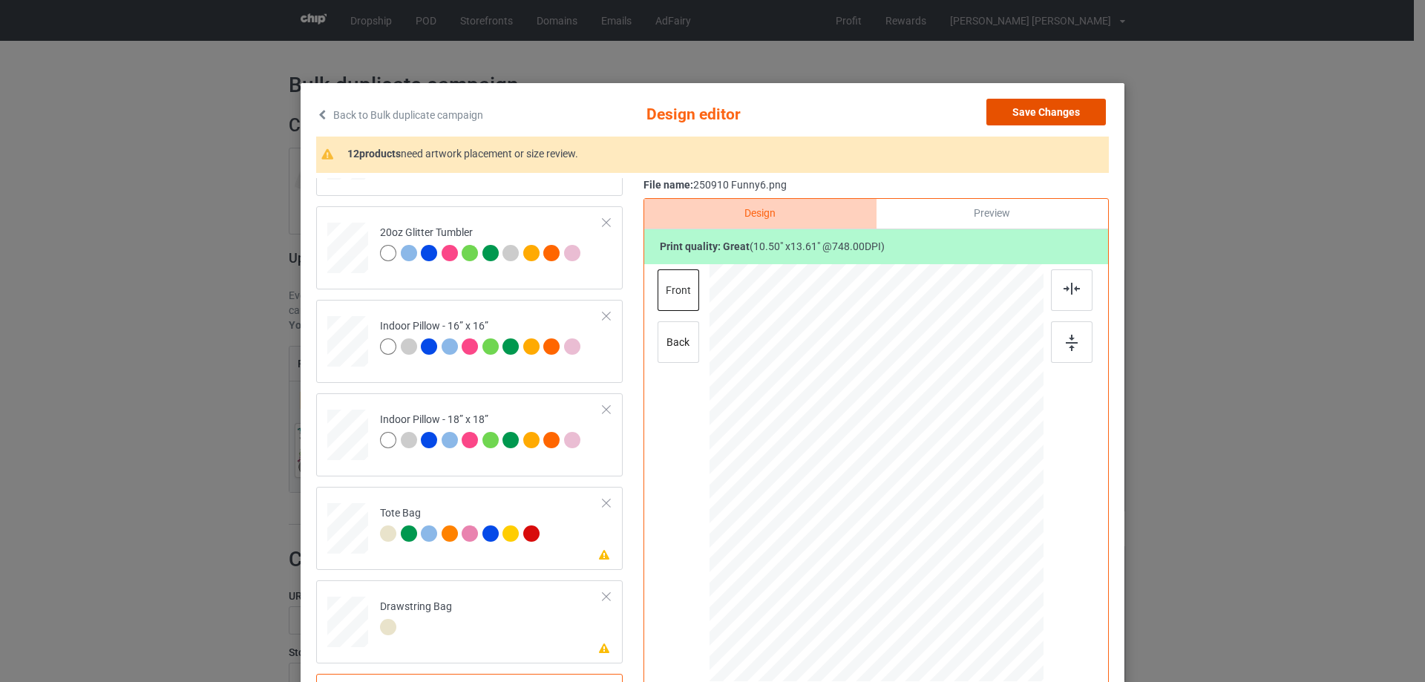
click at [1041, 115] on button "Save Changes" at bounding box center [1045, 112] width 119 height 27
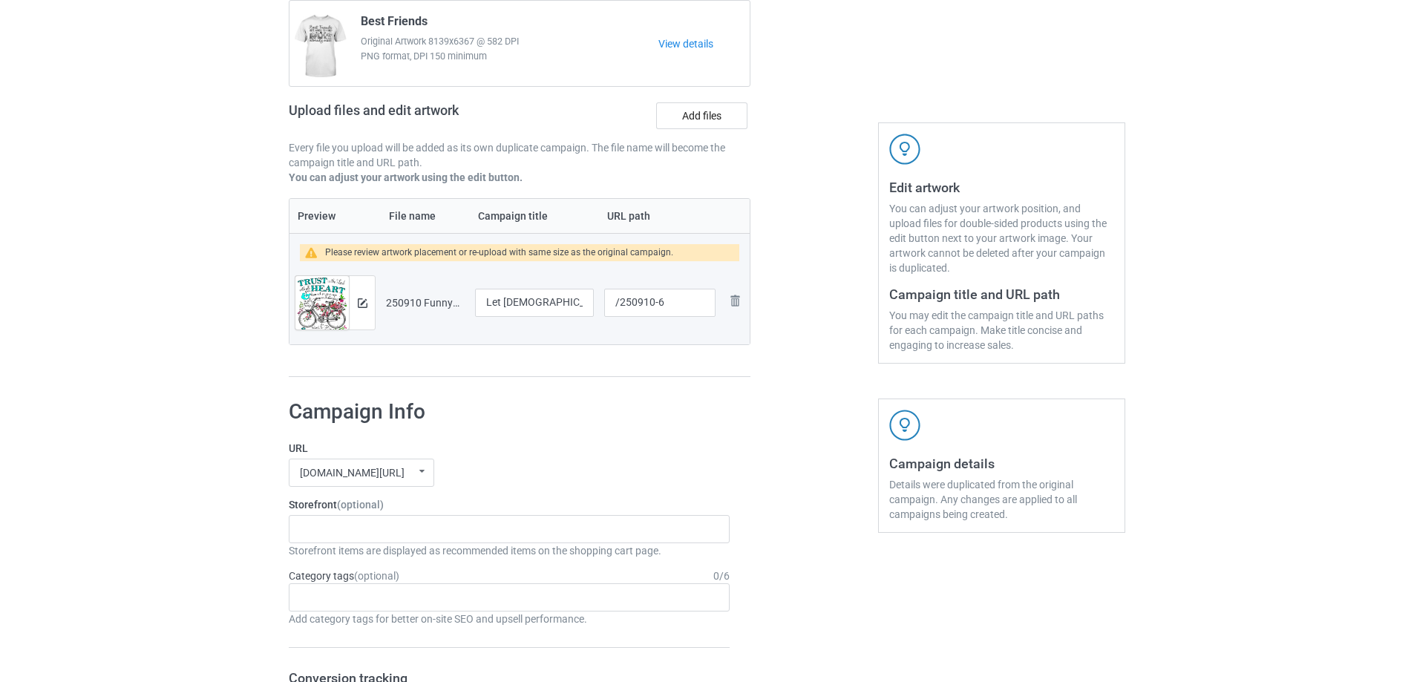
scroll to position [1236, 0]
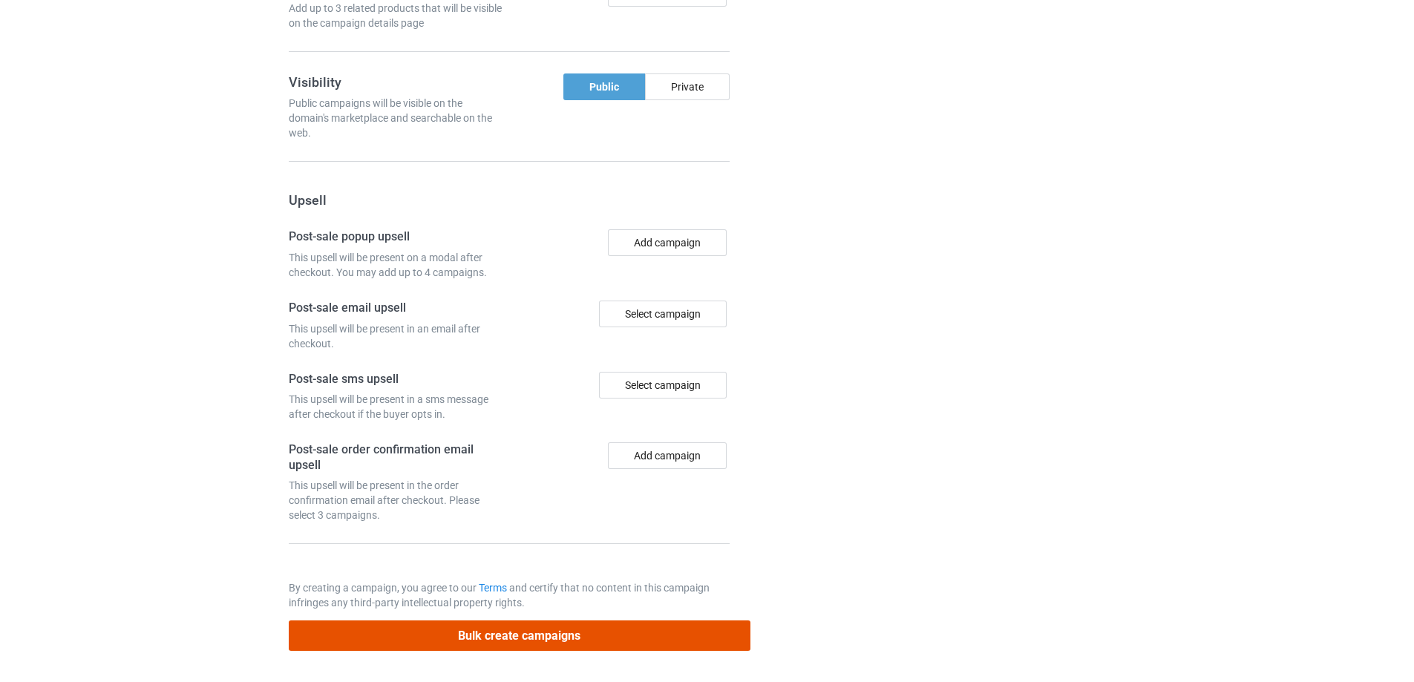
click at [487, 635] on button "Bulk create campaigns" at bounding box center [520, 635] width 462 height 30
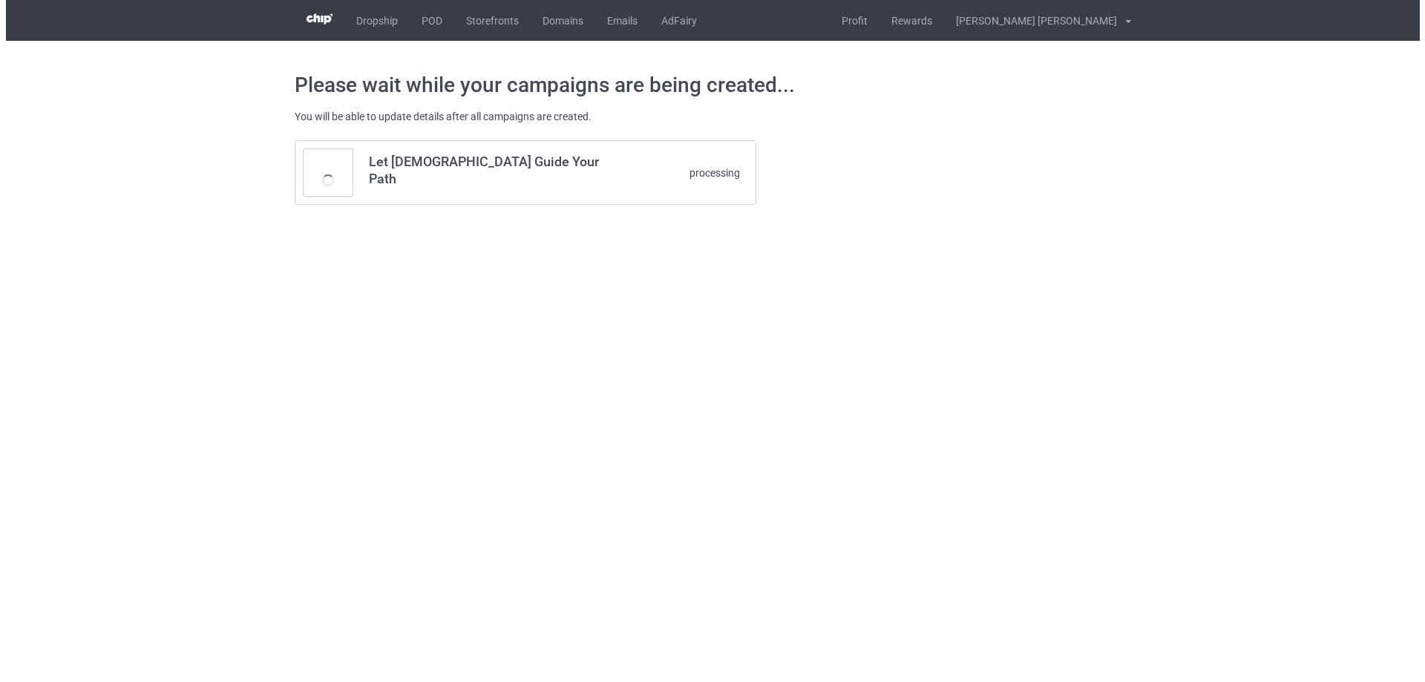
scroll to position [0, 0]
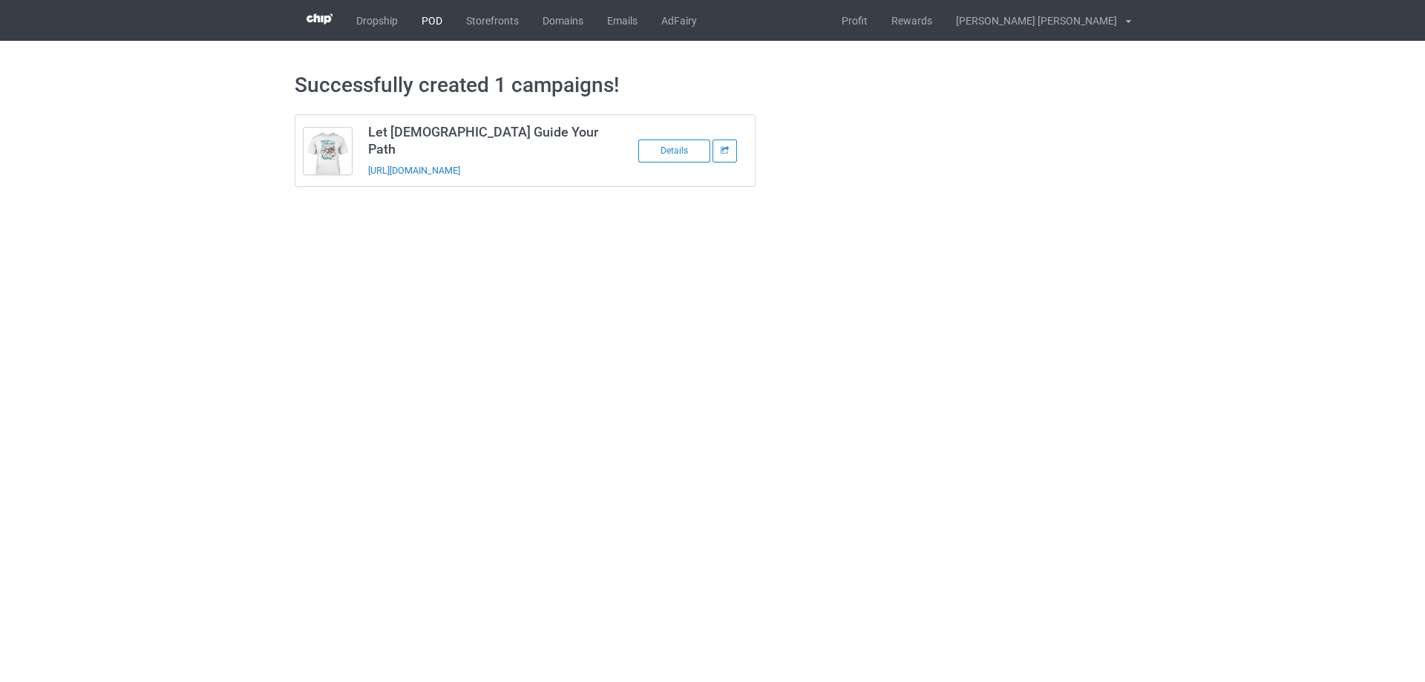
click at [433, 21] on link "POD" at bounding box center [432, 20] width 45 height 41
